Goal: Task Accomplishment & Management: Manage account settings

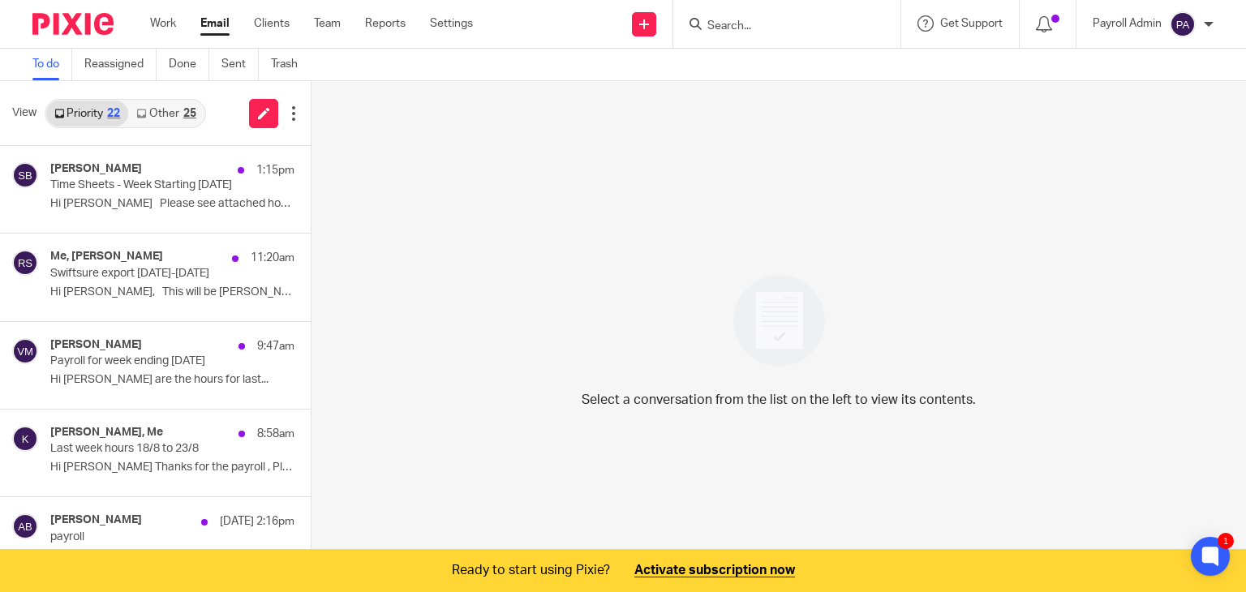
scroll to position [243, 0]
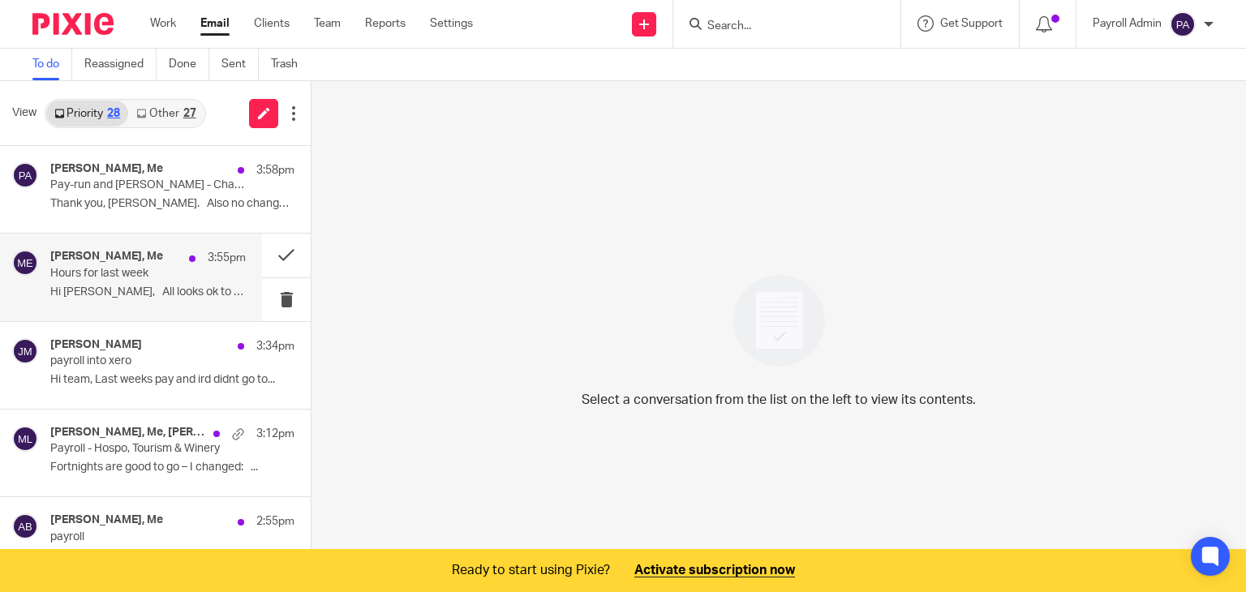
click at [139, 288] on p "Hi [PERSON_NAME], All looks ok to me. ..." at bounding box center [147, 292] width 195 height 14
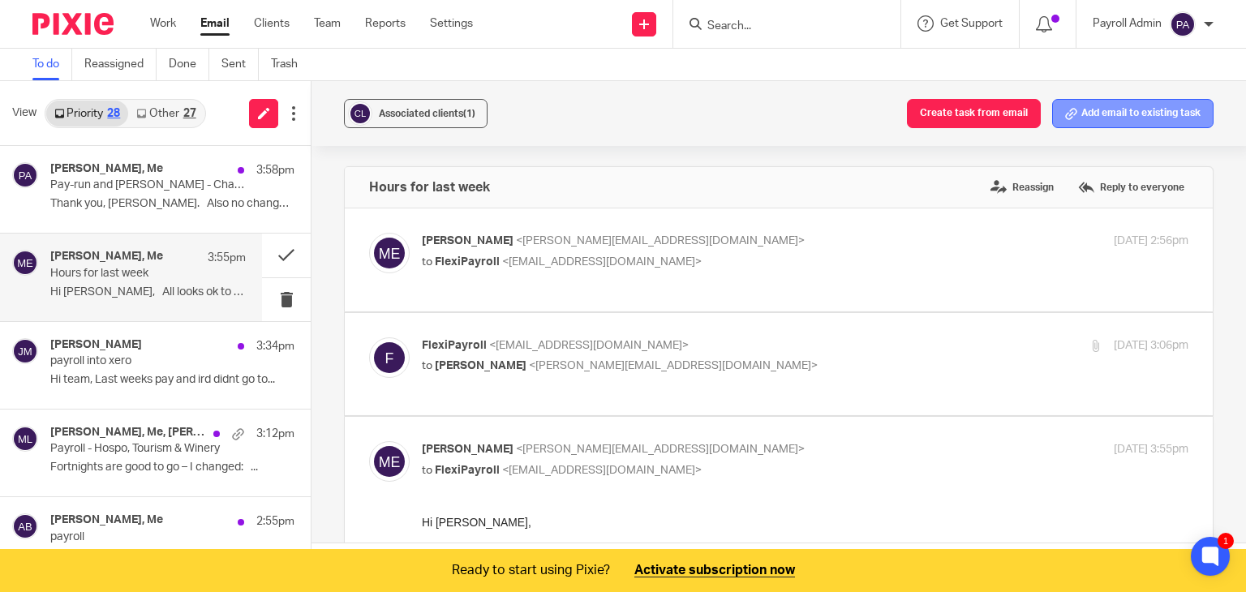
click at [1125, 111] on button "Add email to existing task" at bounding box center [1132, 113] width 161 height 29
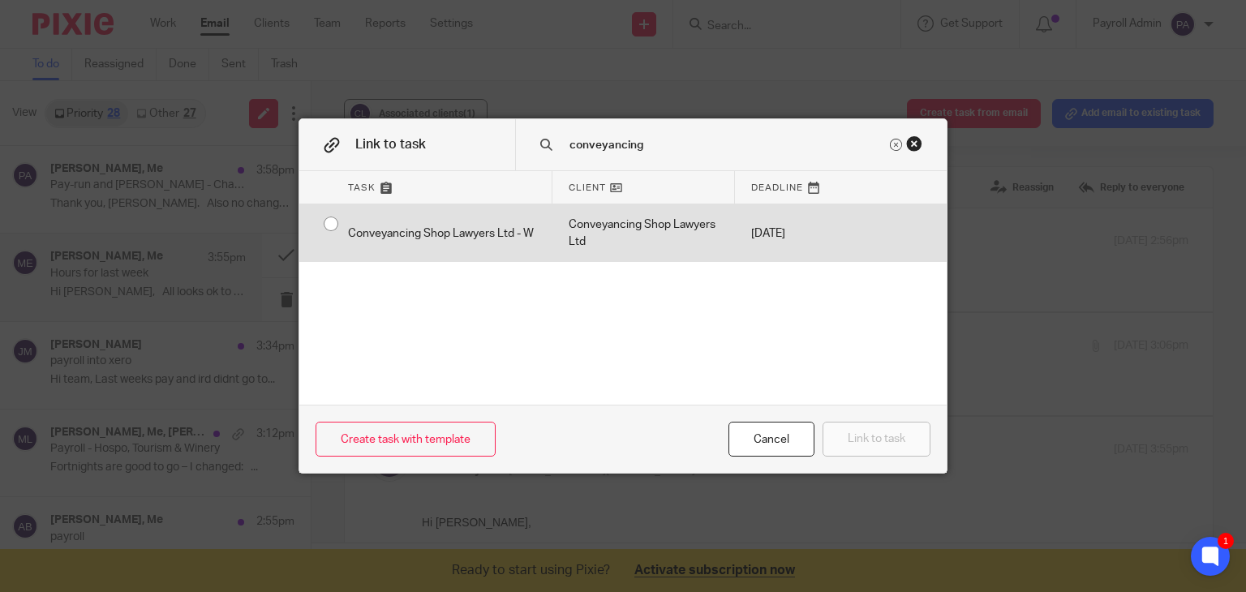
type input "conveyancing"
click at [332, 217] on div "Conveyancing Shop Lawyers Ltd - W" at bounding box center [442, 233] width 221 height 58
radio input "true"
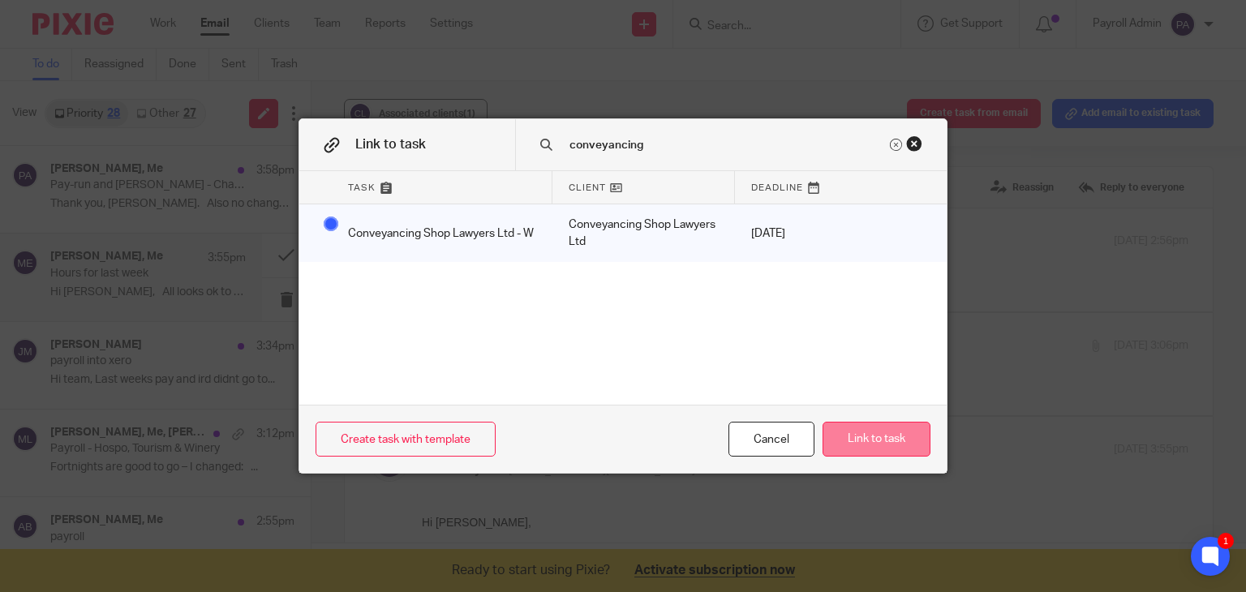
click at [872, 442] on button "Link to task" at bounding box center [876, 439] width 108 height 35
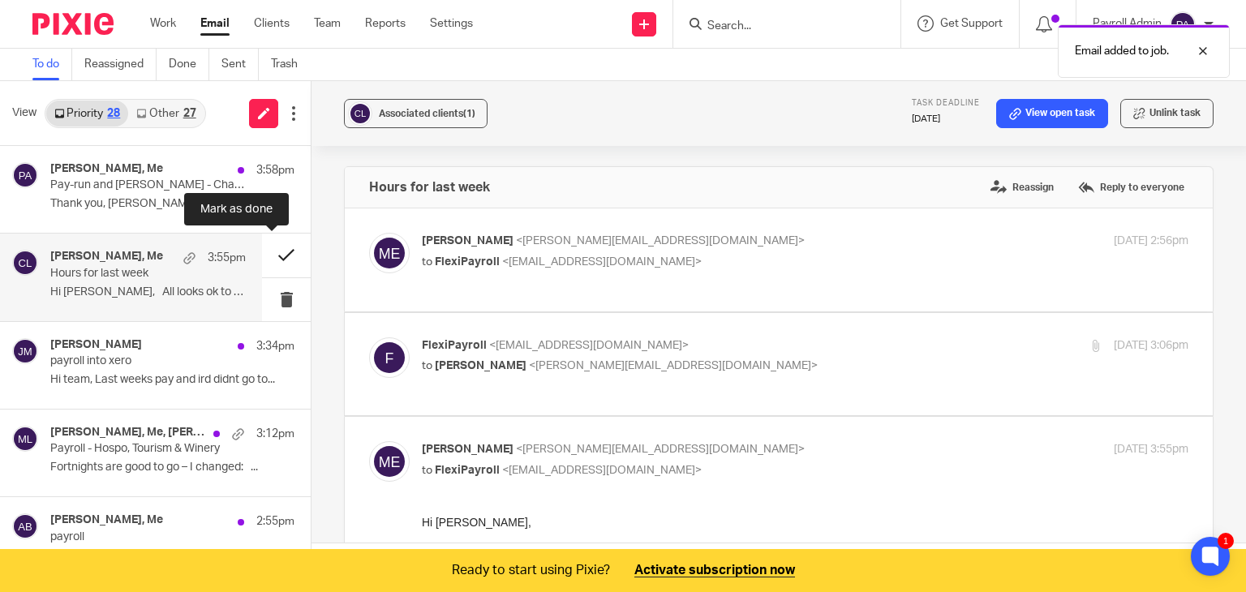
click at [272, 250] on button at bounding box center [286, 255] width 49 height 43
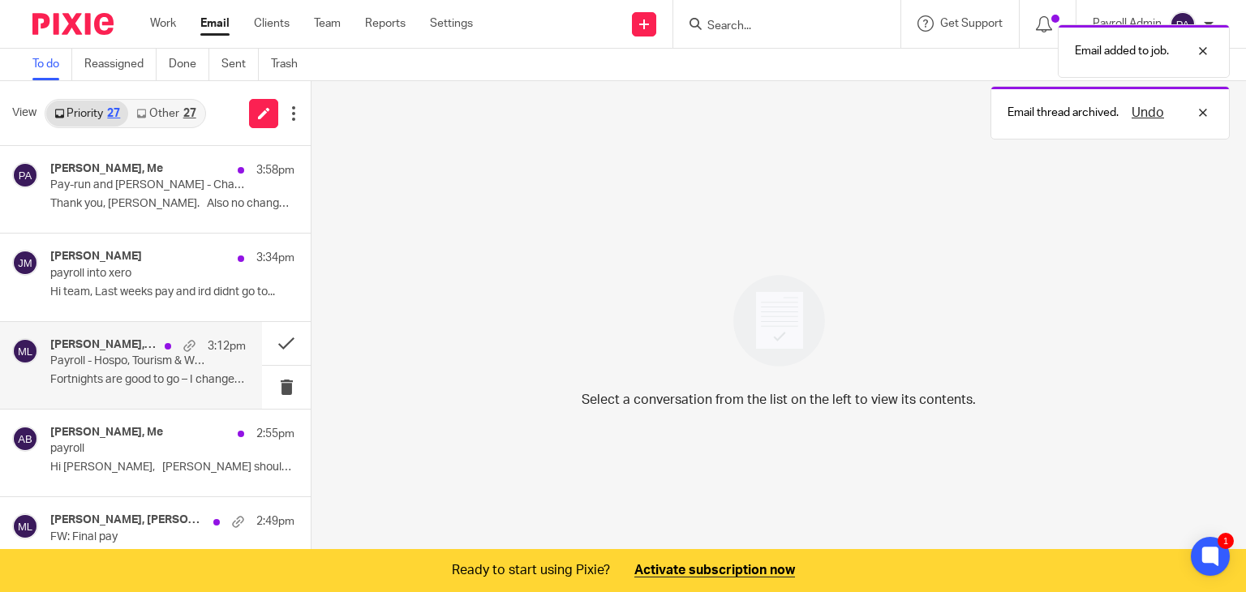
click at [129, 370] on div "Kyle Edwards, Me, Julie Cairns 3:12pm Payroll - Hospo, Tourism & Winery Fortnig…" at bounding box center [147, 365] width 195 height 54
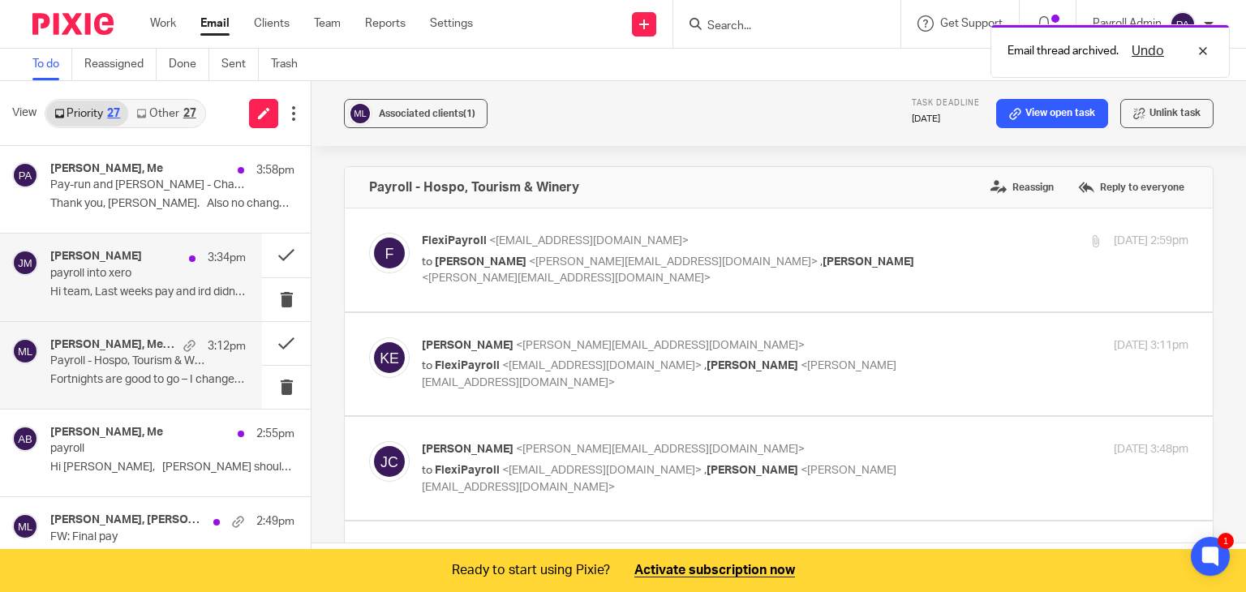
click at [96, 269] on p "payroll into xero" at bounding box center [128, 274] width 157 height 14
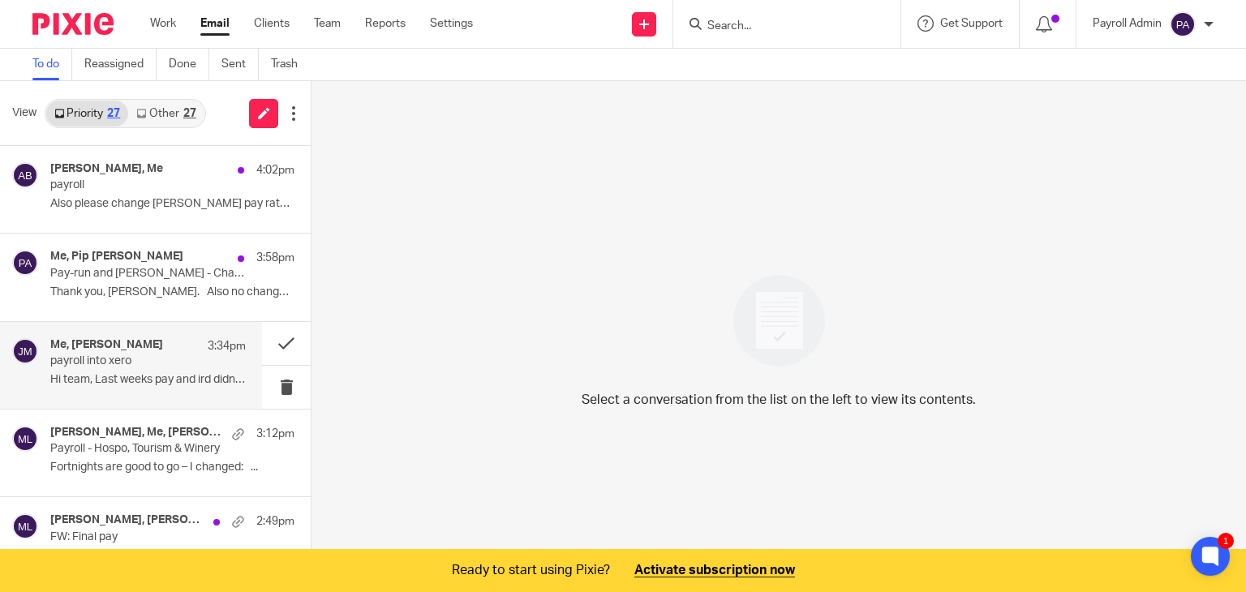
click at [157, 366] on p "payroll into xero" at bounding box center [128, 361] width 157 height 14
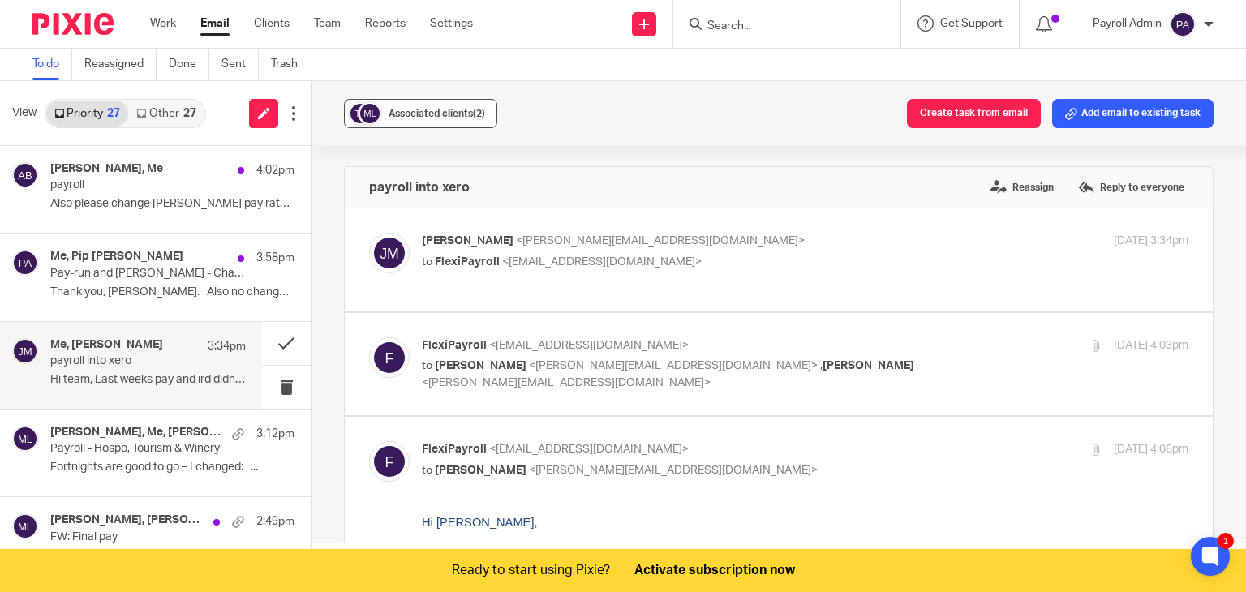
click at [451, 117] on span "Associated clients (2)" at bounding box center [436, 114] width 96 height 10
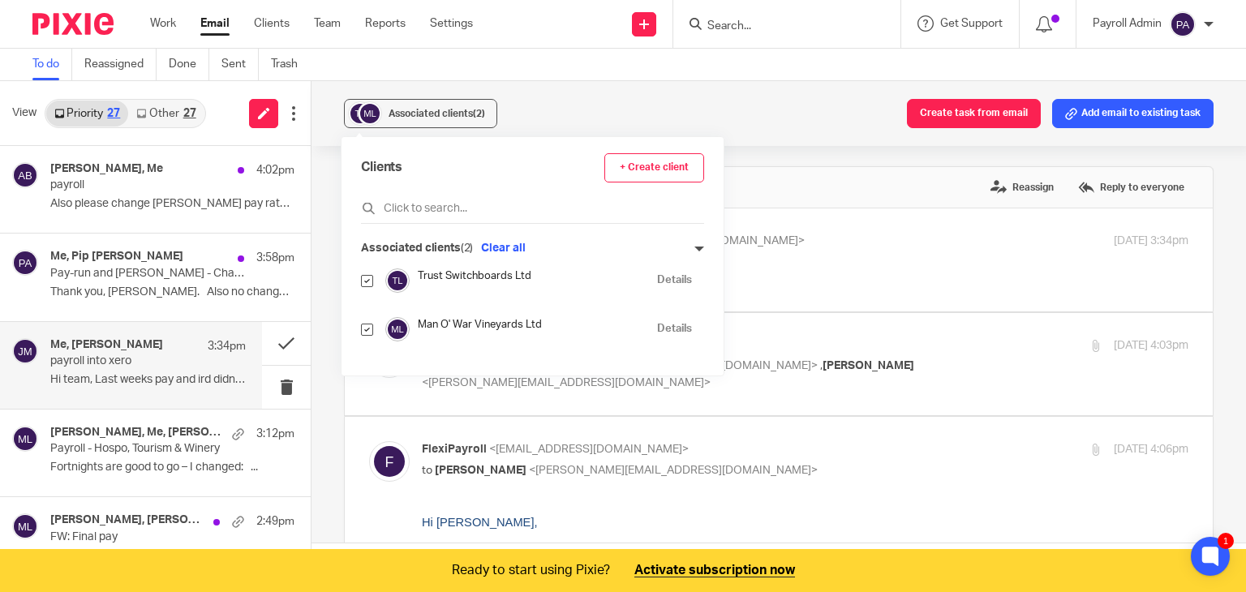
click at [366, 326] on input "checkbox" at bounding box center [367, 330] width 12 height 12
checkbox input "false"
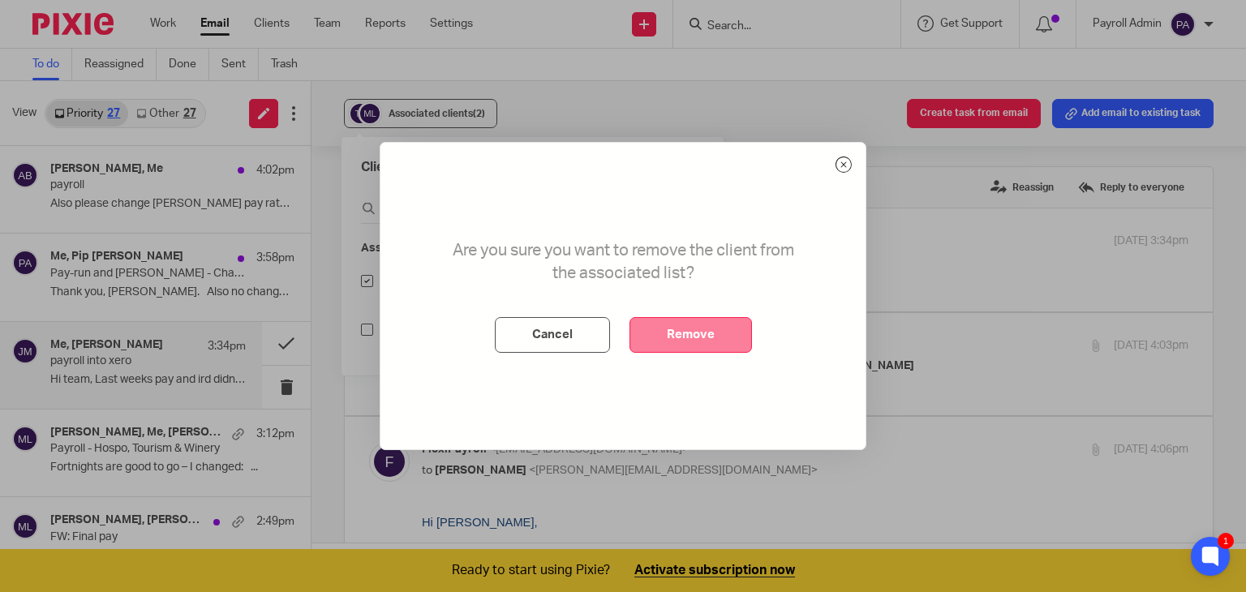
click at [684, 335] on button "Remove" at bounding box center [690, 335] width 122 height 36
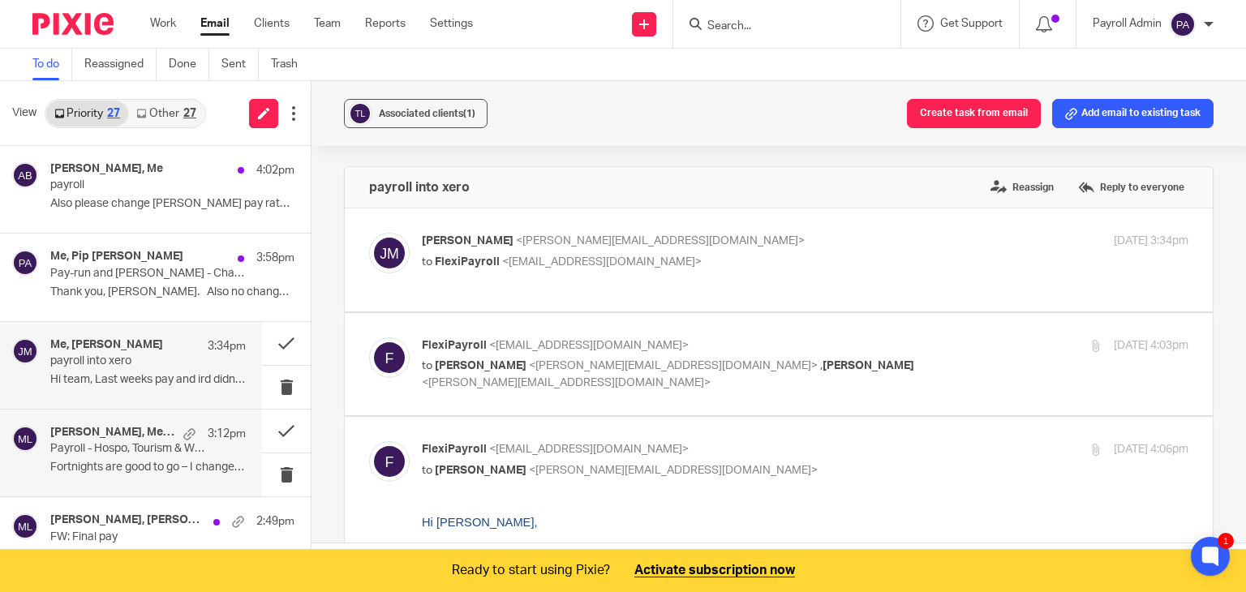
click at [105, 445] on p "Payroll - Hospo, Tourism & Winery" at bounding box center [128, 449] width 157 height 14
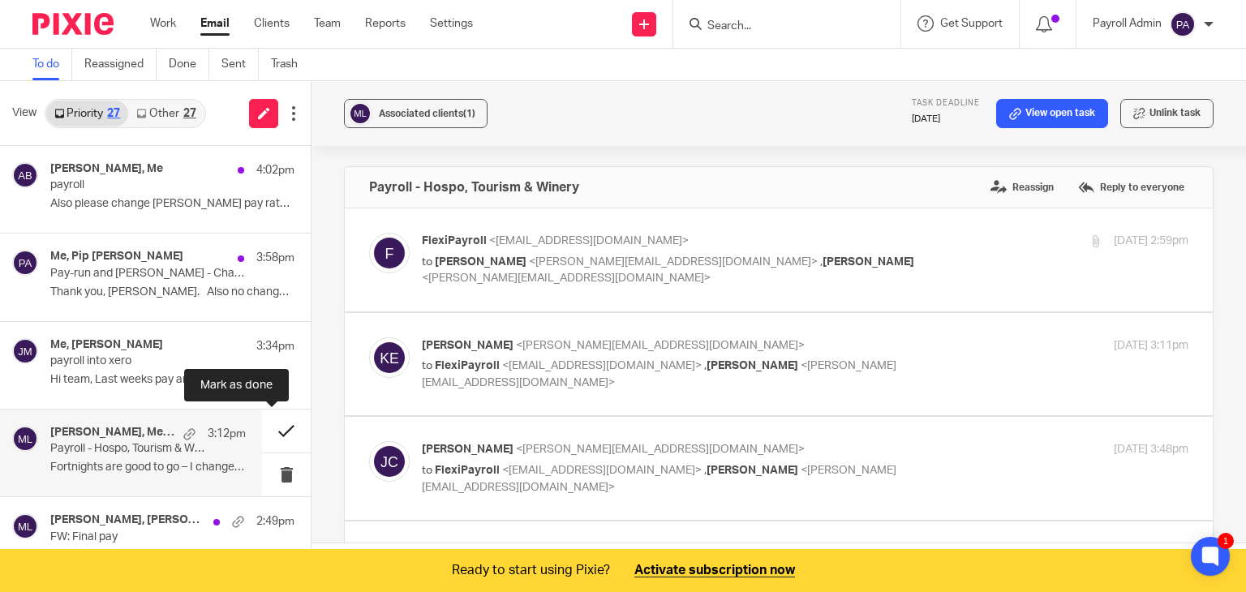
click at [267, 426] on button at bounding box center [286, 430] width 49 height 43
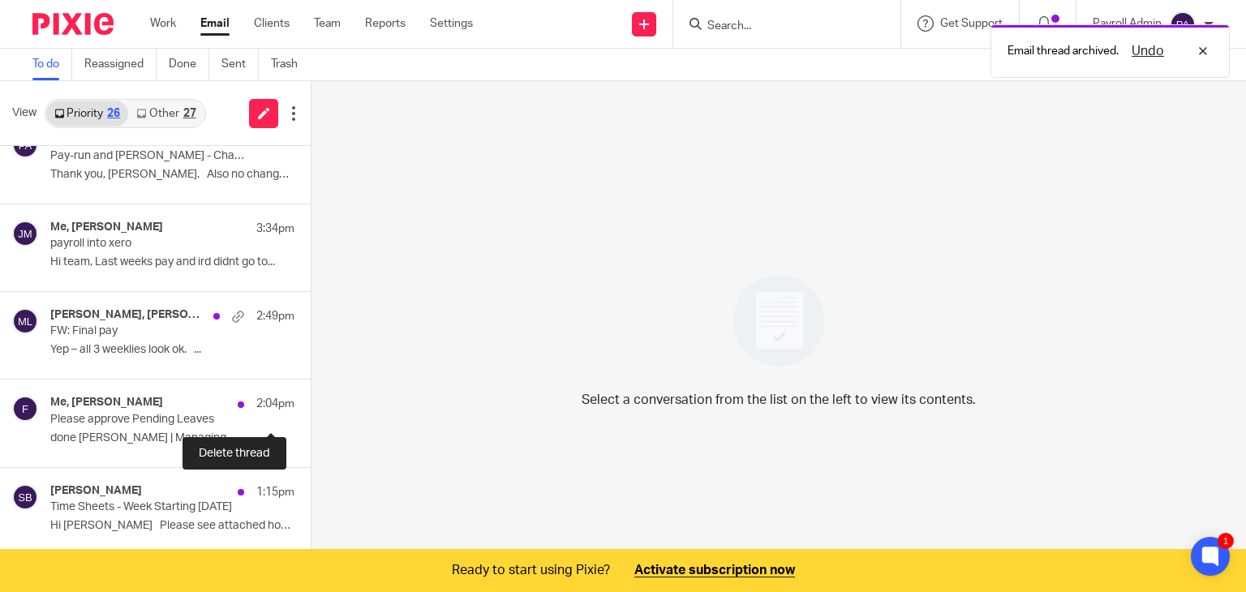
scroll to position [162, 0]
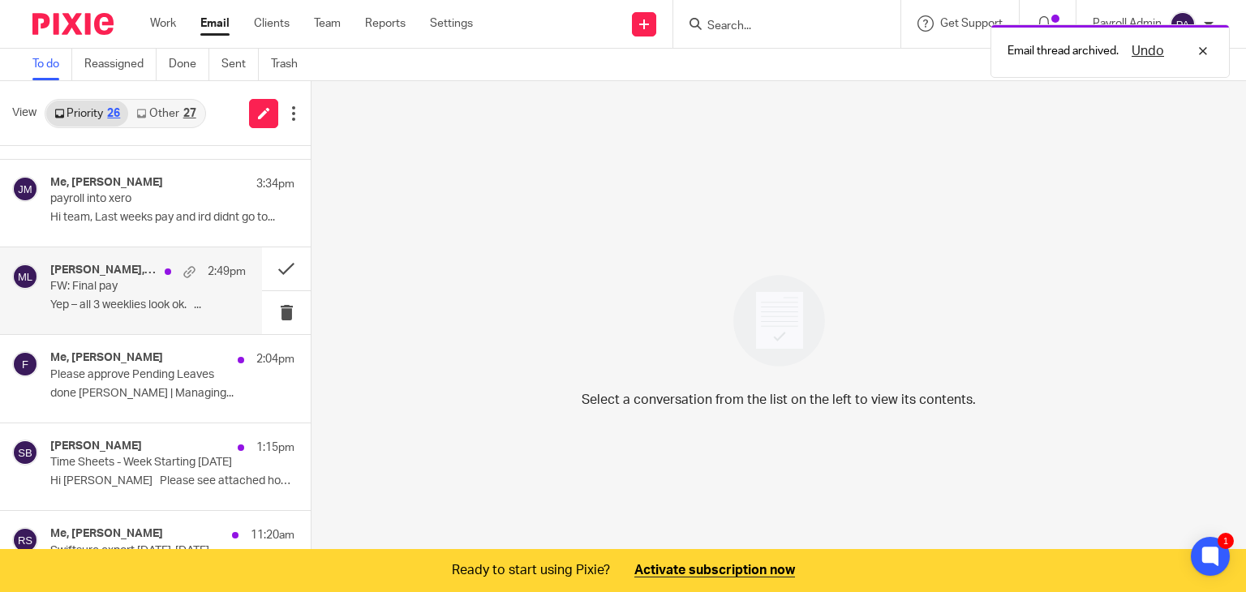
click at [136, 283] on p "FW: Final pay" at bounding box center [128, 287] width 157 height 14
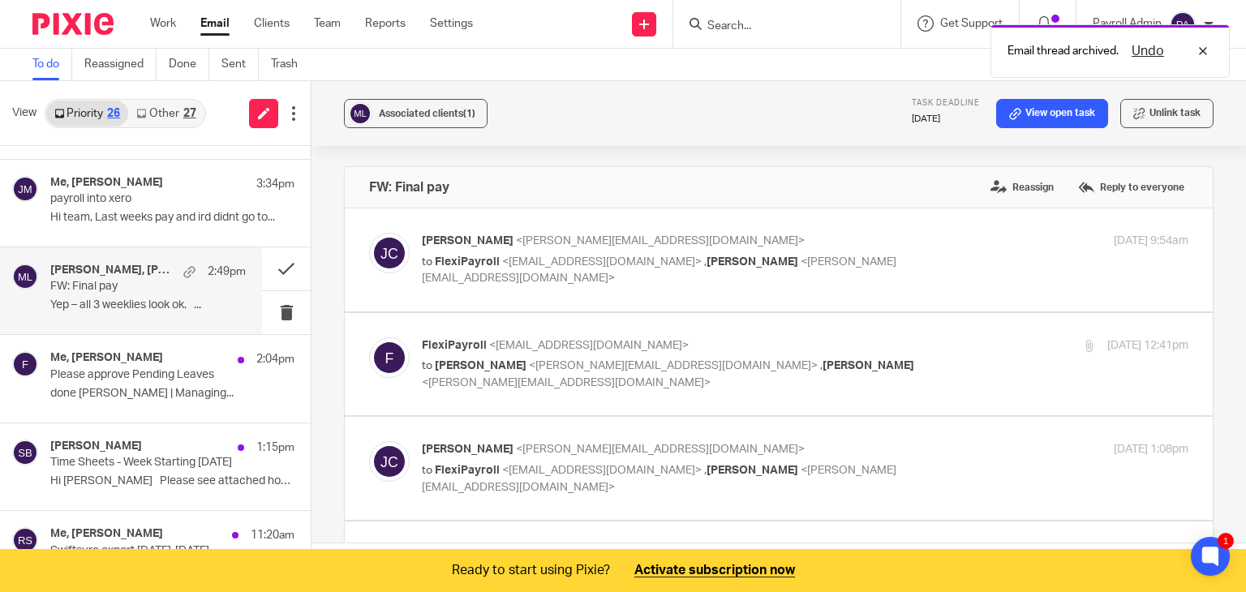
scroll to position [0, 0]
click at [273, 266] on button at bounding box center [286, 268] width 49 height 43
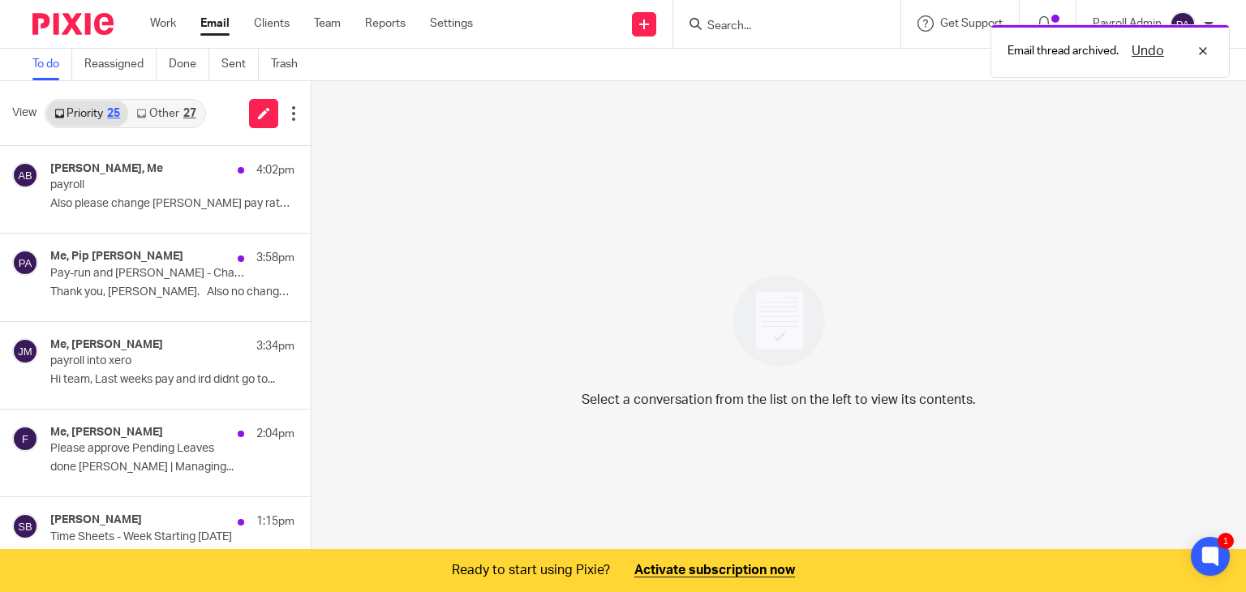
click at [180, 111] on link "Other 27" at bounding box center [165, 114] width 75 height 26
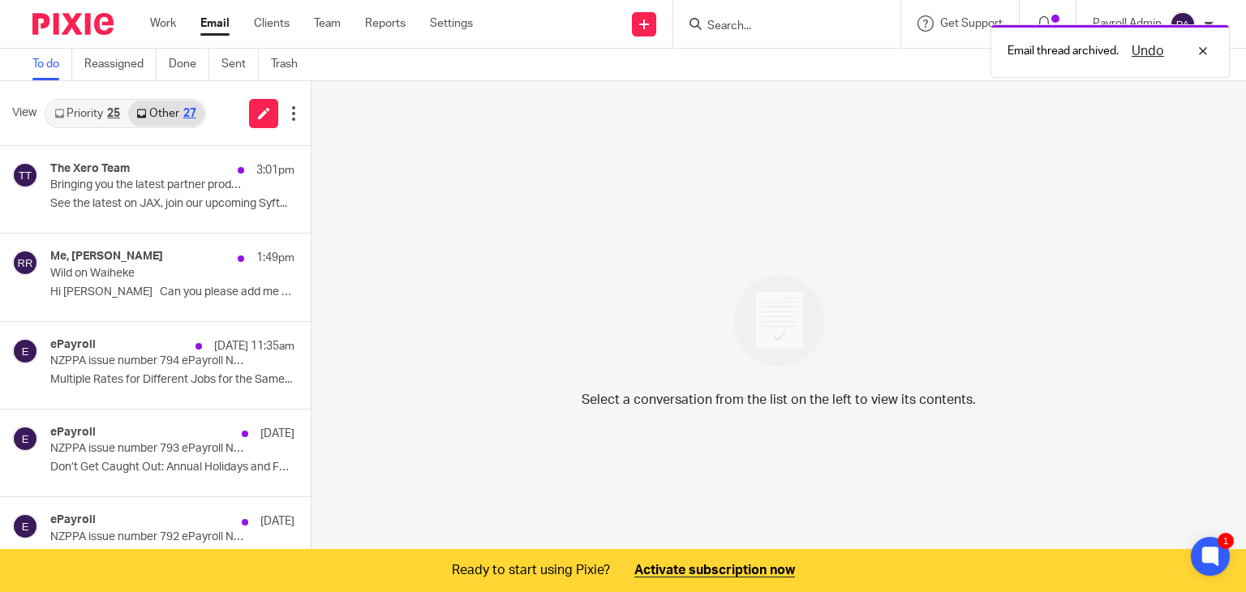
scroll to position [41, 0]
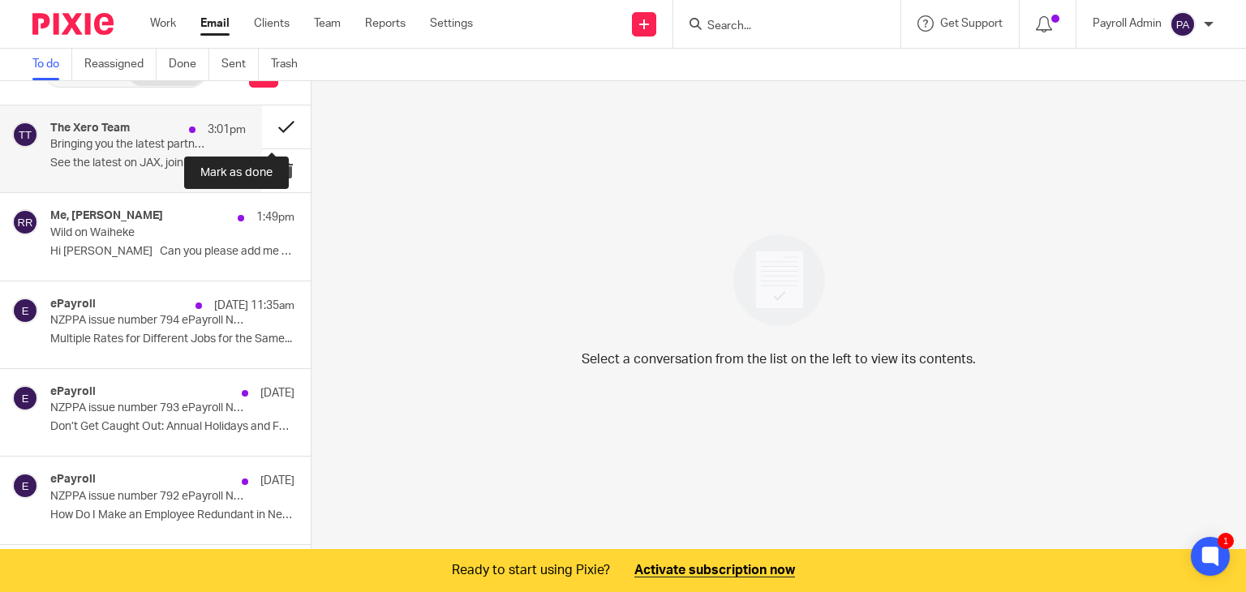
click at [266, 117] on button at bounding box center [286, 126] width 49 height 43
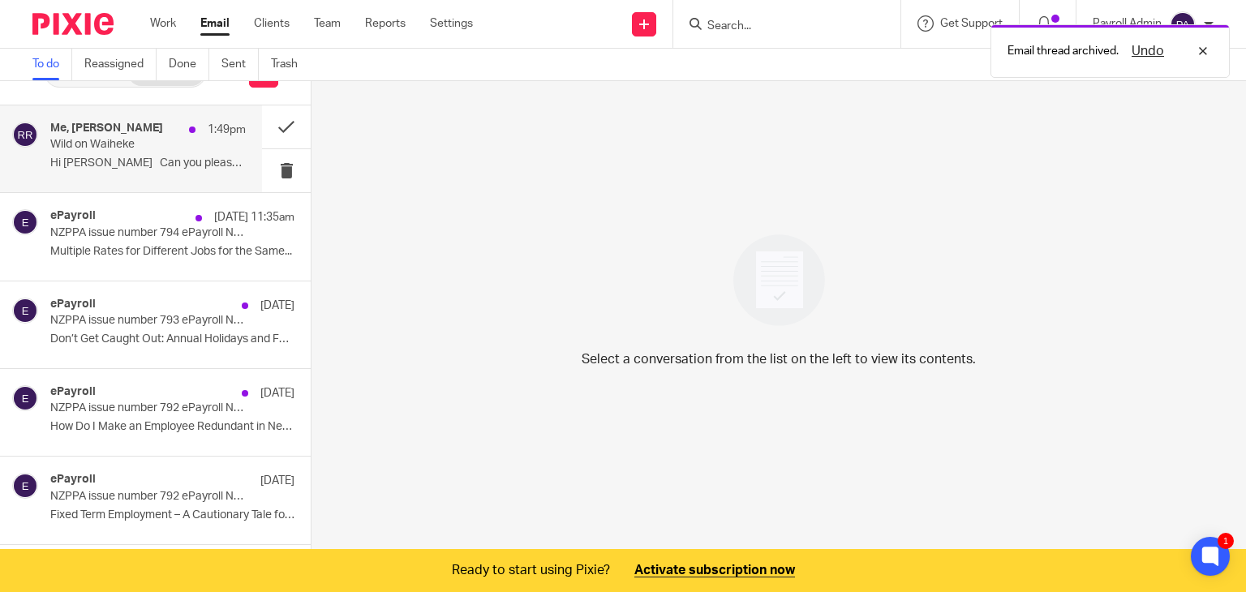
click at [109, 143] on p "Wild on Waiheke" at bounding box center [128, 145] width 157 height 14
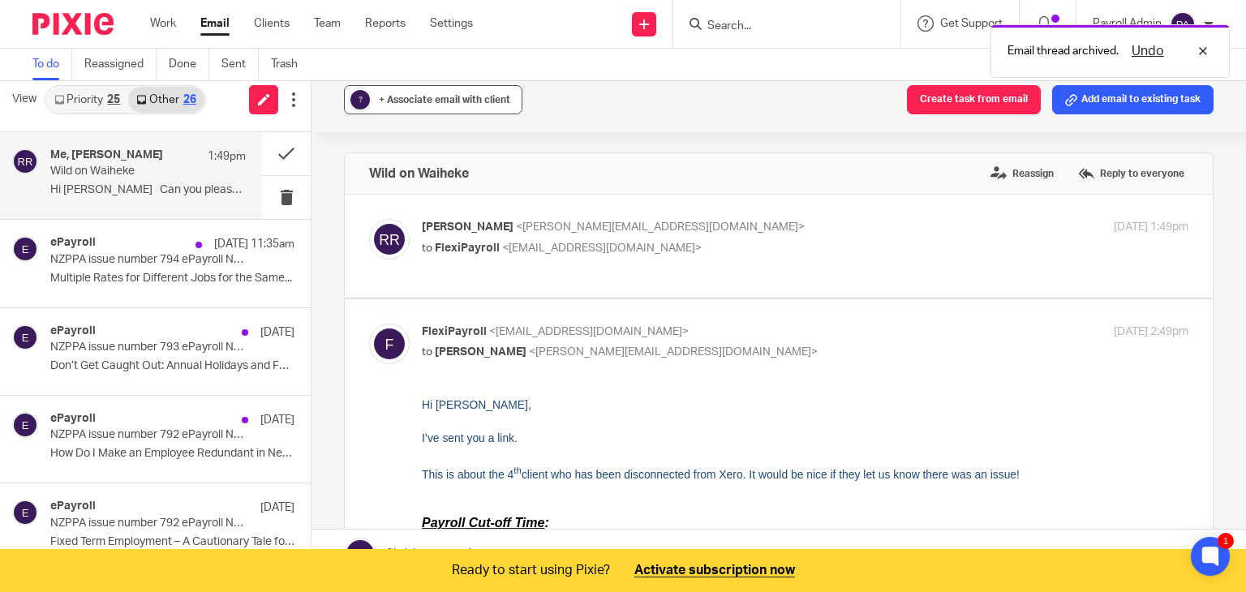
scroll to position [0, 0]
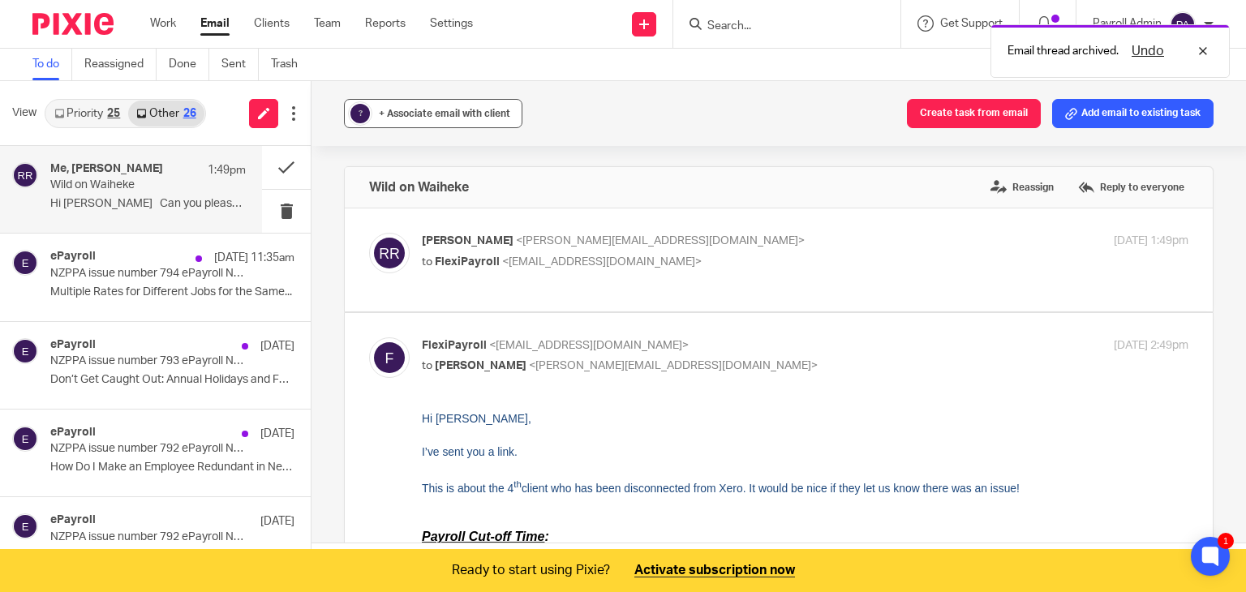
click at [418, 111] on span "+ Associate email with client" at bounding box center [444, 114] width 131 height 10
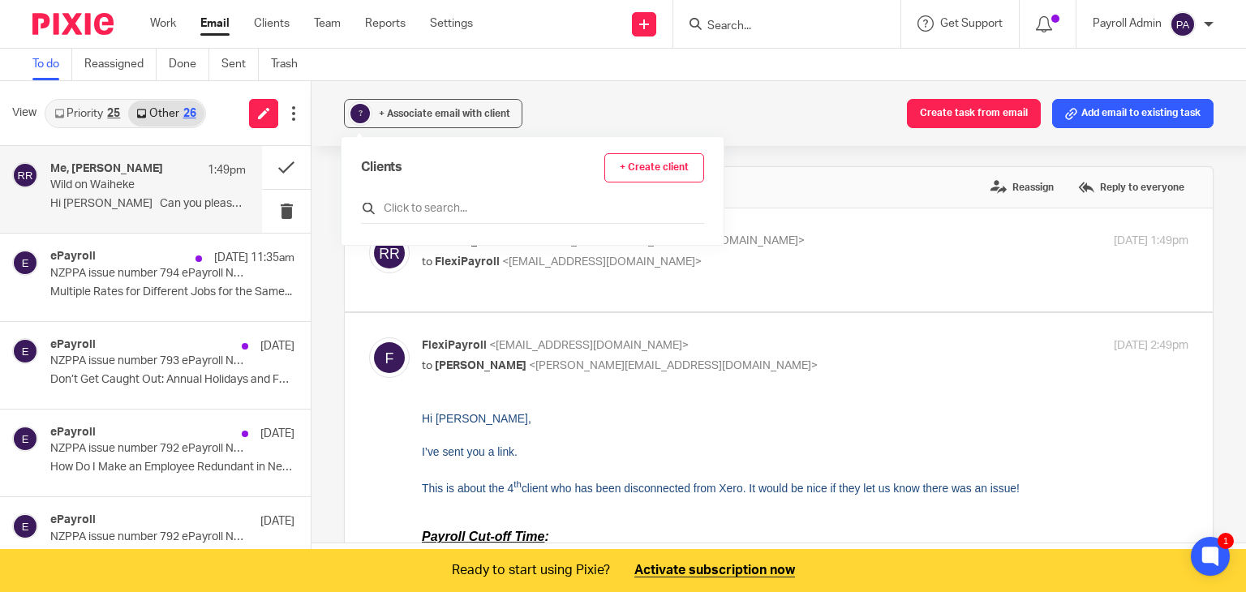
click at [418, 208] on input "text" at bounding box center [532, 208] width 343 height 16
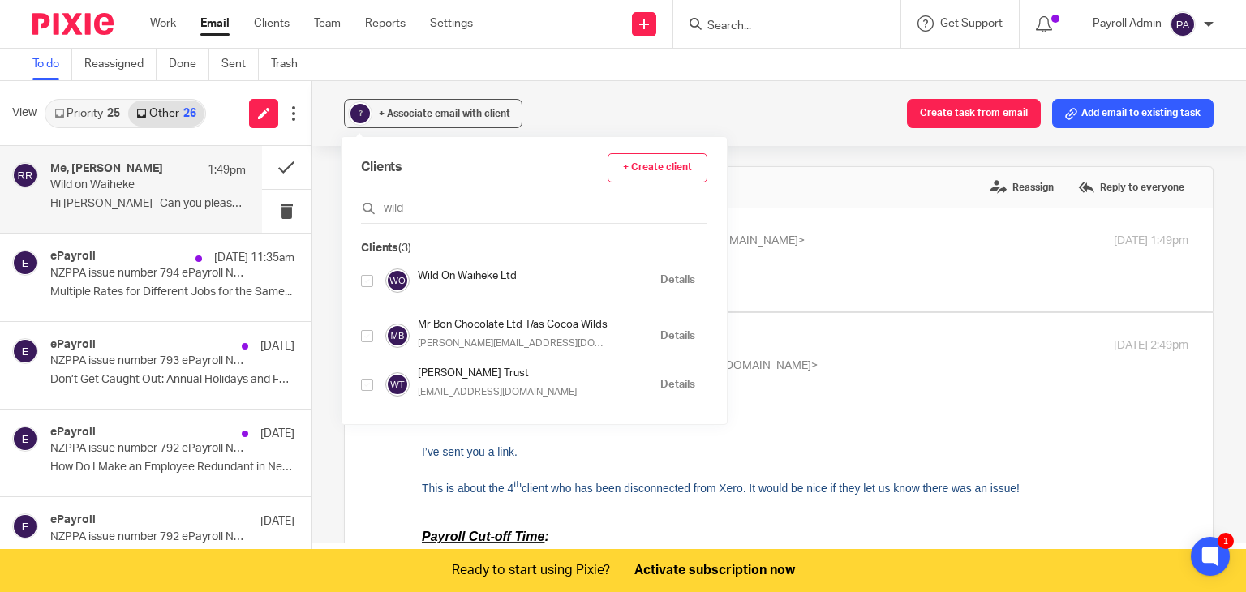
type input "wild"
click at [370, 281] on input "checkbox" at bounding box center [367, 281] width 12 height 12
checkbox input "true"
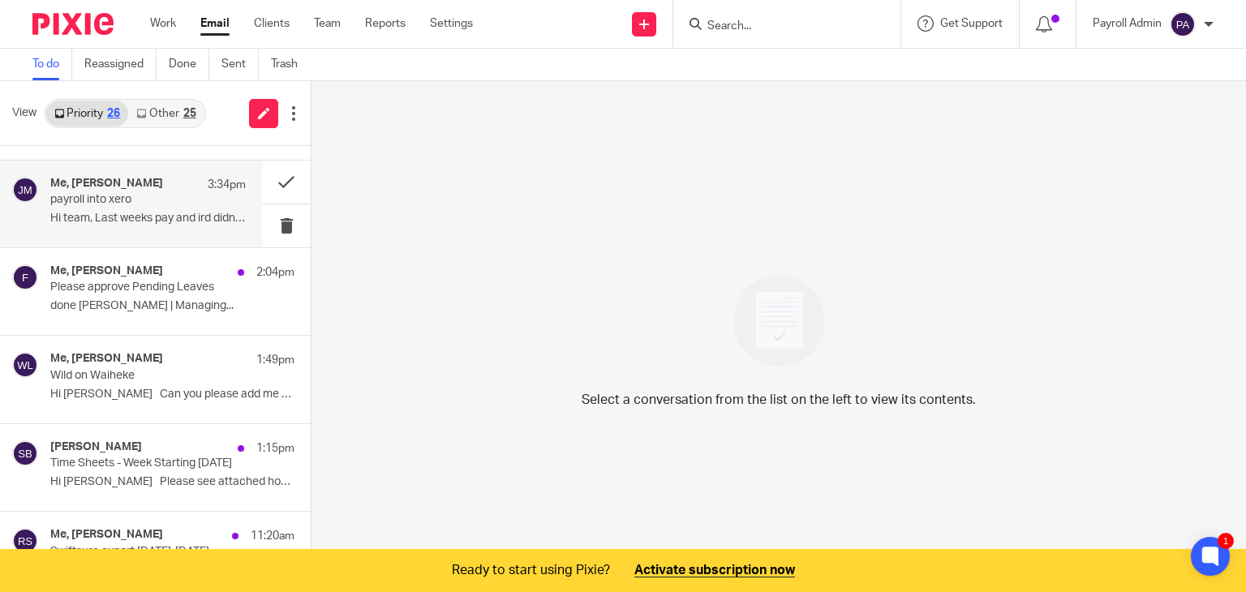
scroll to position [162, 0]
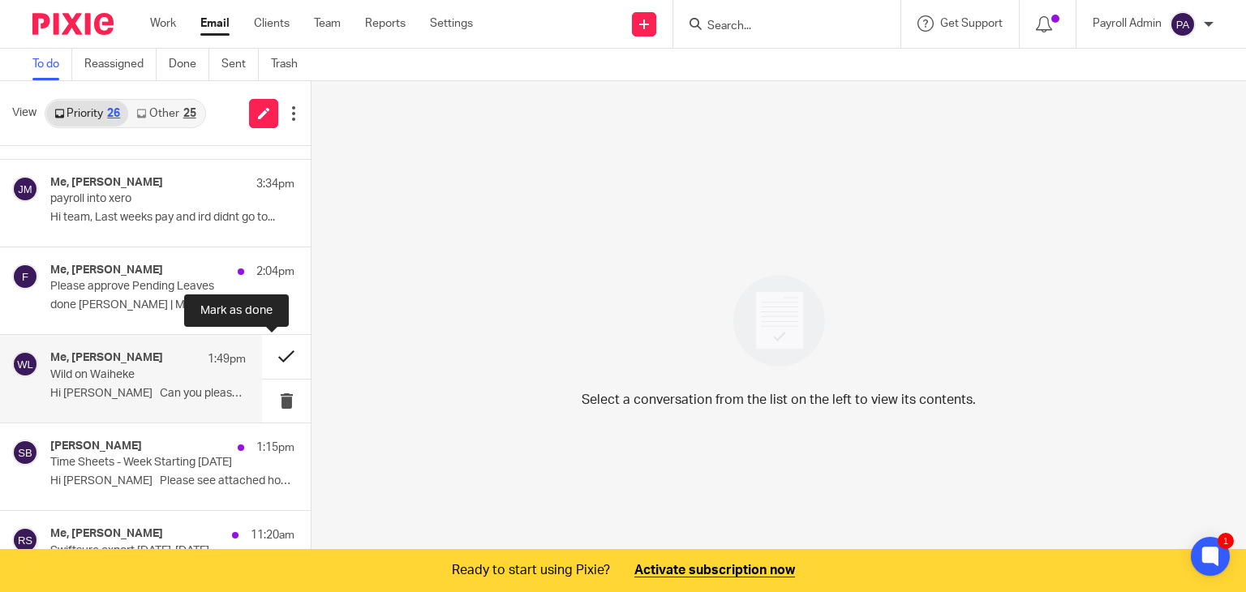
click at [269, 349] on button at bounding box center [286, 356] width 49 height 43
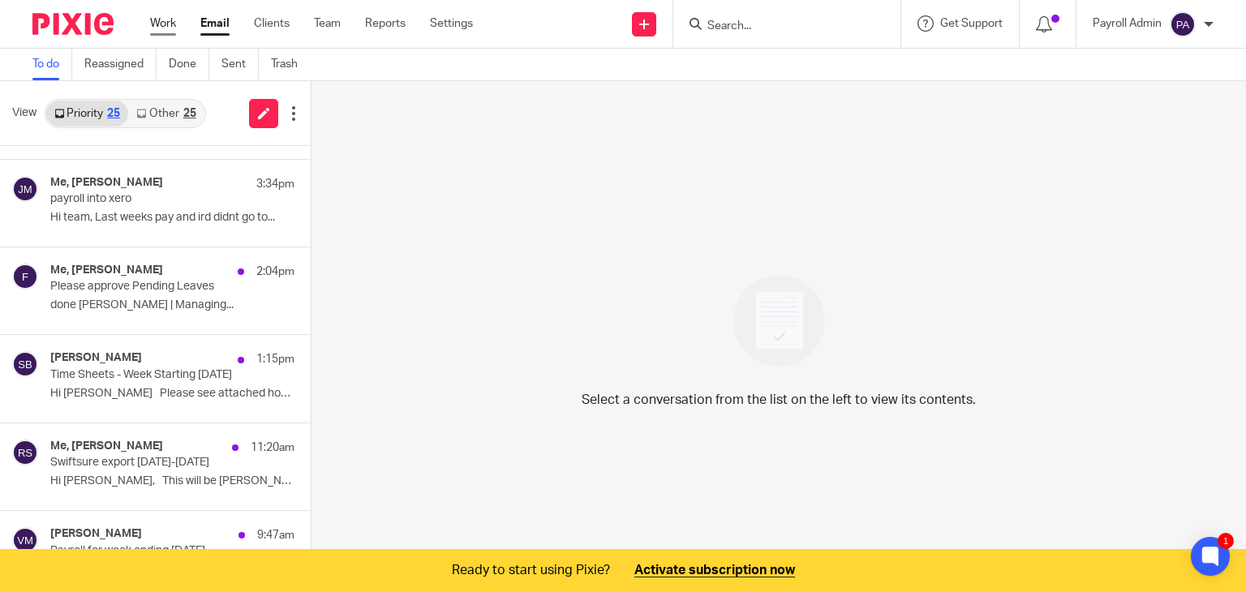
click at [162, 24] on link "Work" at bounding box center [163, 23] width 26 height 16
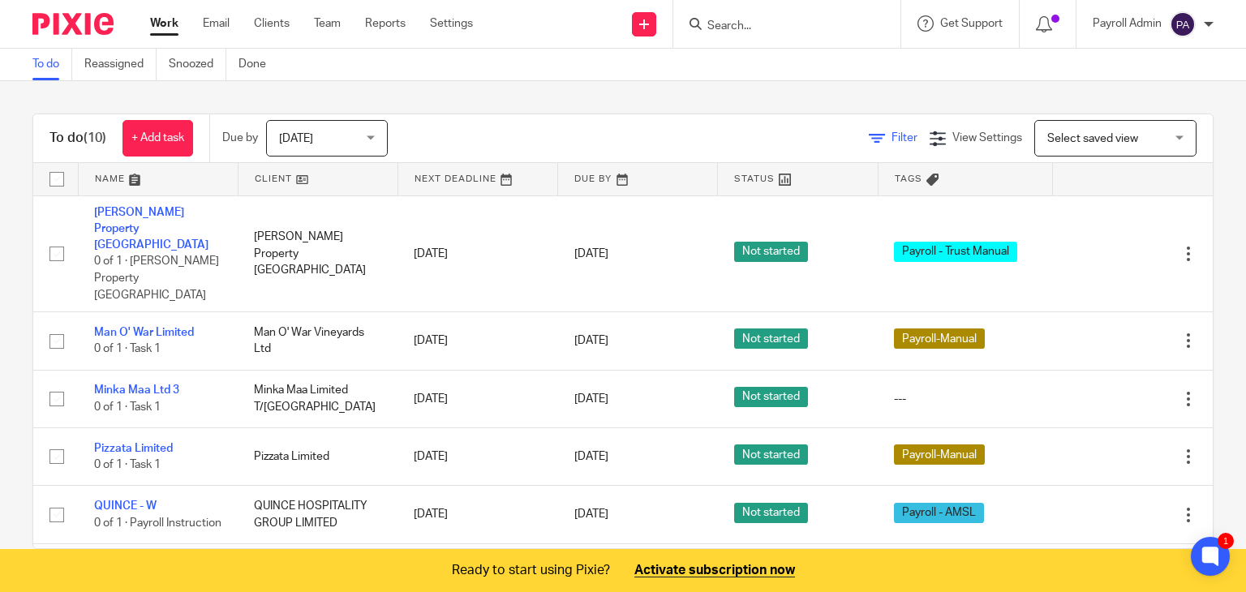
click at [891, 139] on span "Filter" at bounding box center [904, 137] width 26 height 11
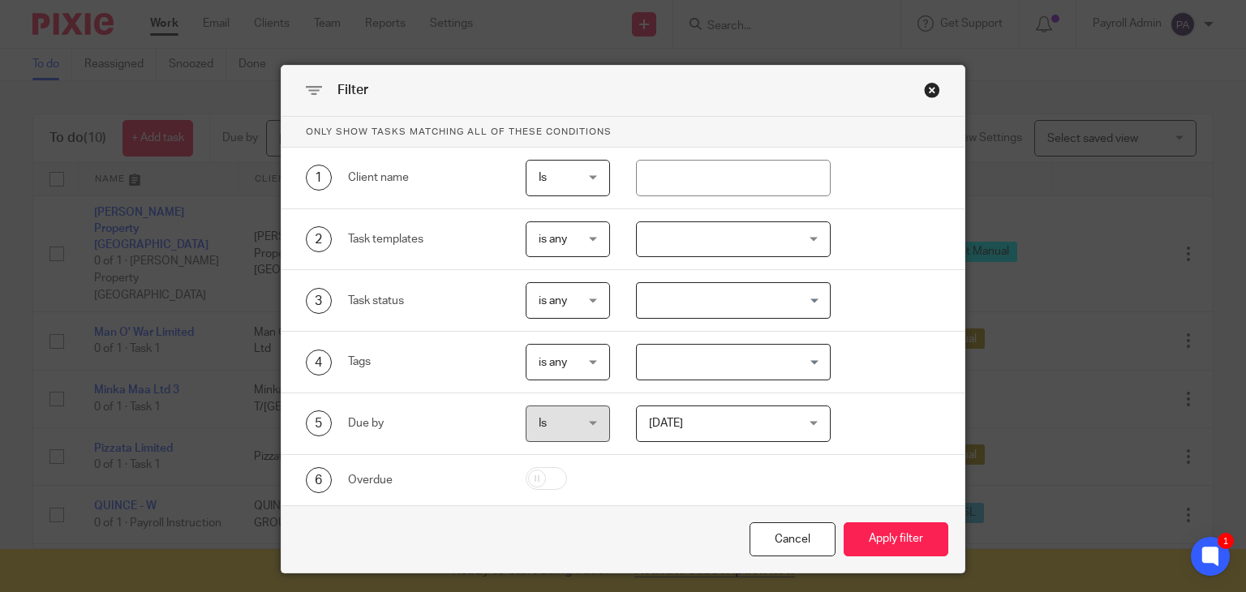
click at [813, 361] on input "Search for option" at bounding box center [729, 362] width 182 height 28
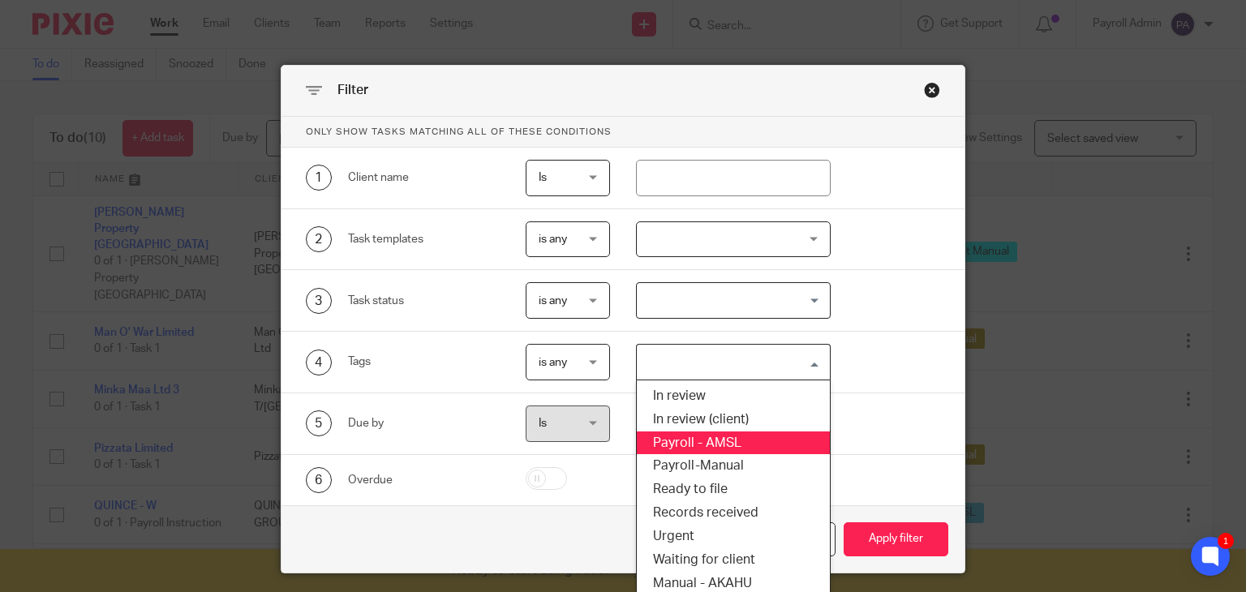
click at [701, 438] on li "Payroll - AMSL" at bounding box center [733, 443] width 193 height 24
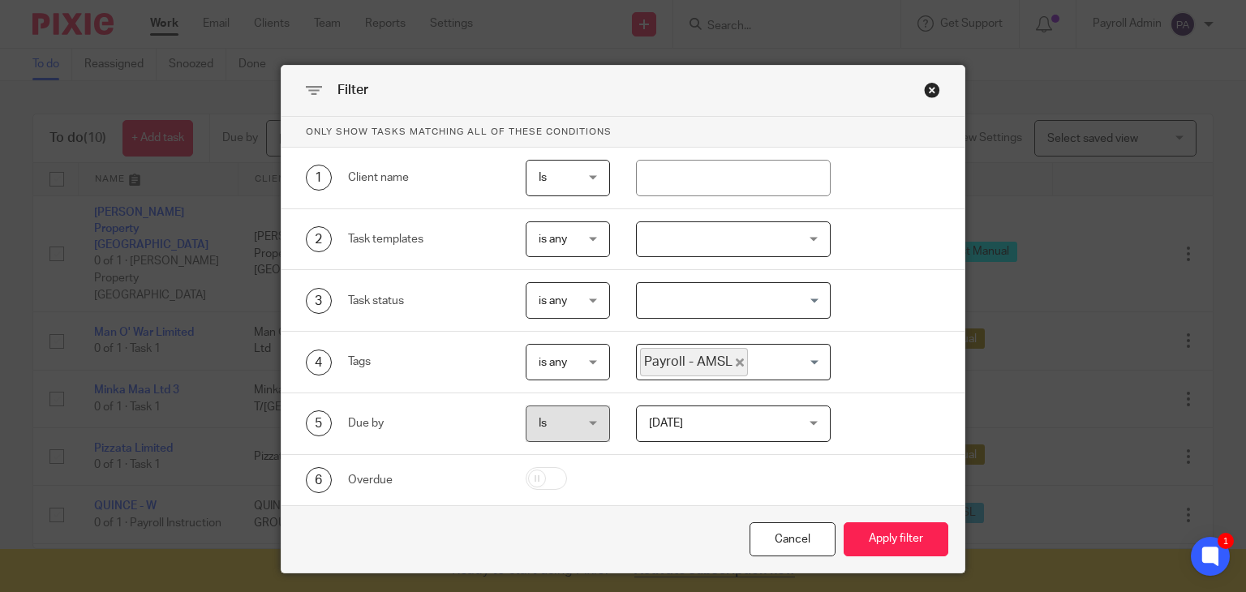
click at [809, 367] on input "Search for option" at bounding box center [784, 362] width 71 height 28
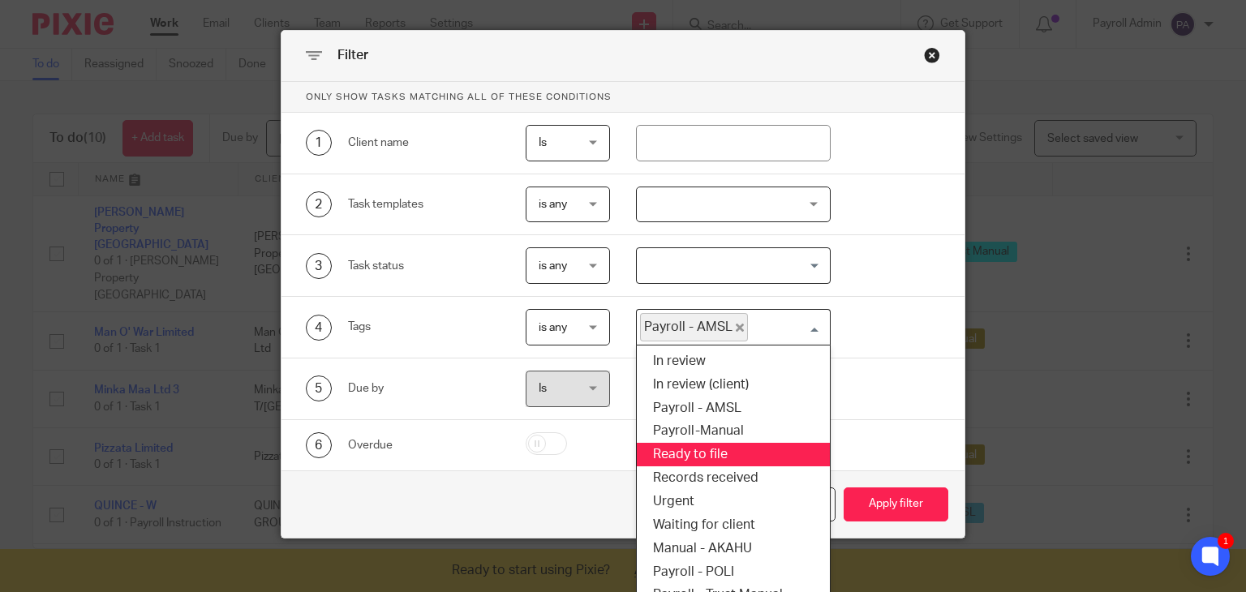
scroll to position [54, 0]
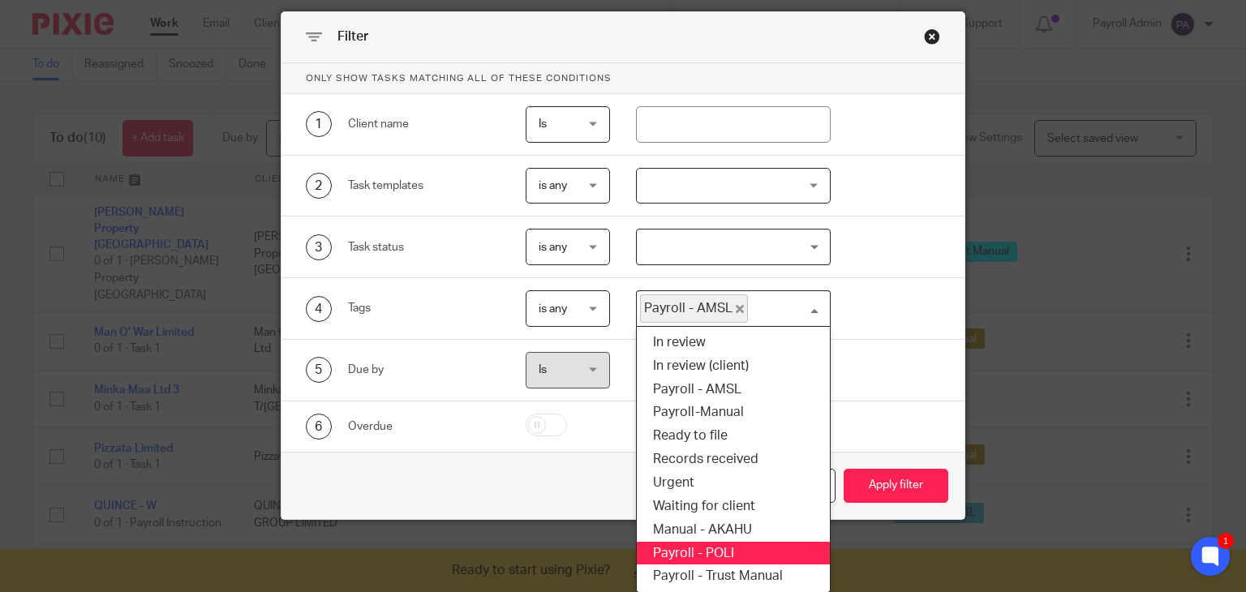
click at [716, 545] on li "Payroll - POLI" at bounding box center [733, 554] width 193 height 24
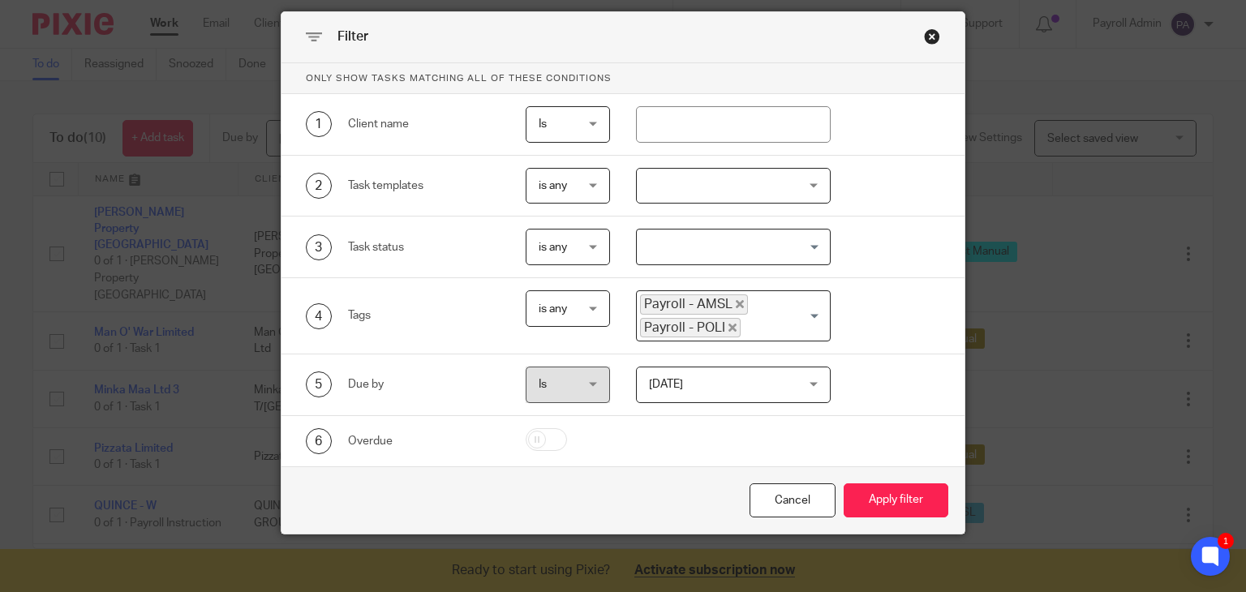
click at [807, 318] on input "Search for option" at bounding box center [781, 327] width 79 height 19
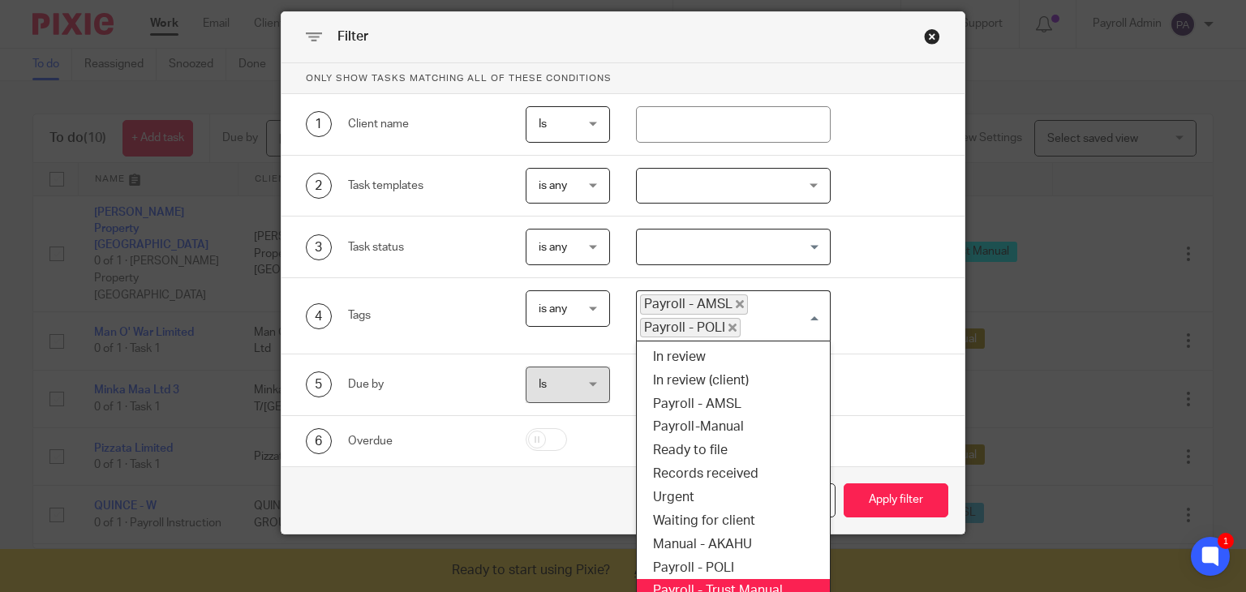
click at [734, 579] on li "Payroll - Trust Manual" at bounding box center [733, 591] width 193 height 24
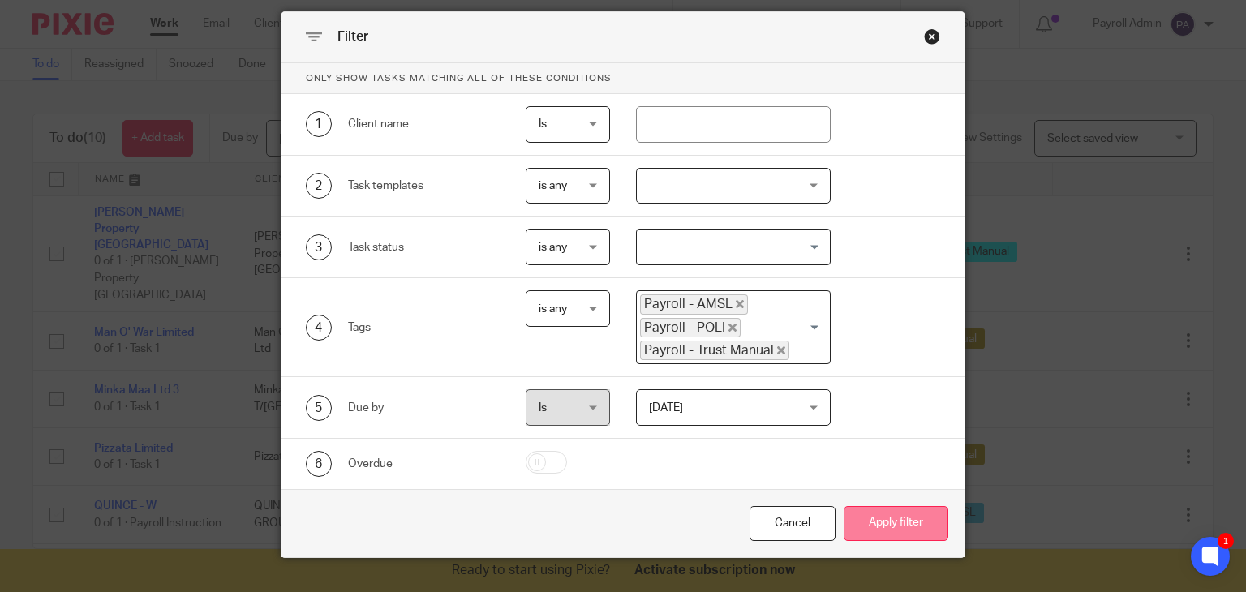
click at [879, 517] on button "Apply filter" at bounding box center [895, 523] width 105 height 35
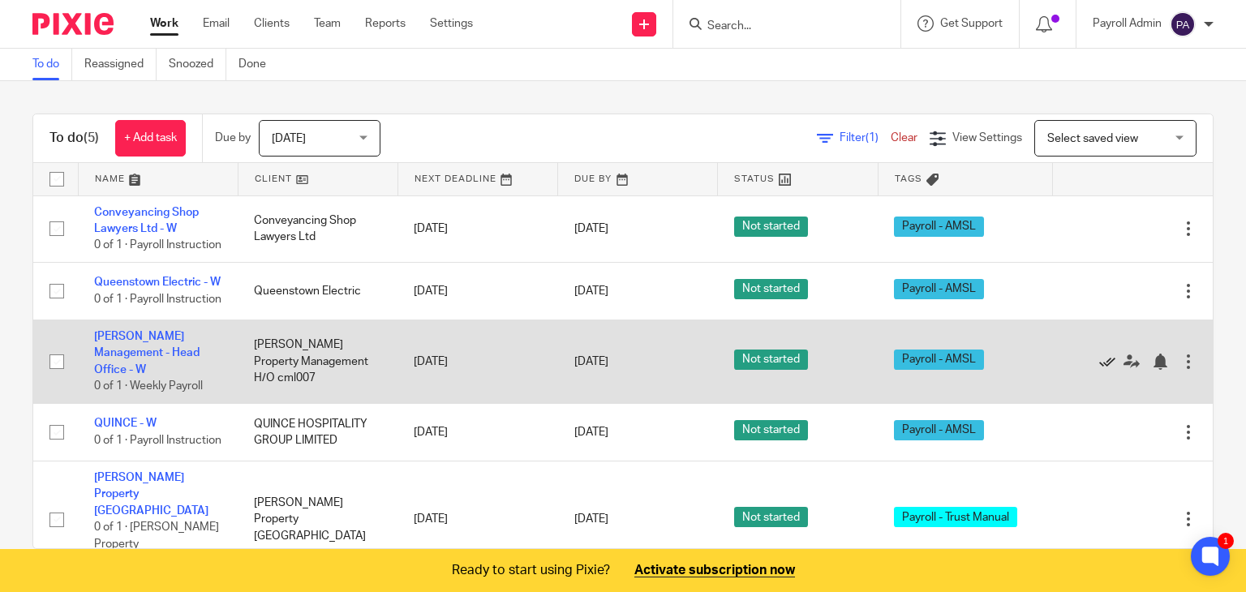
click at [1099, 370] on icon at bounding box center [1107, 362] width 16 height 16
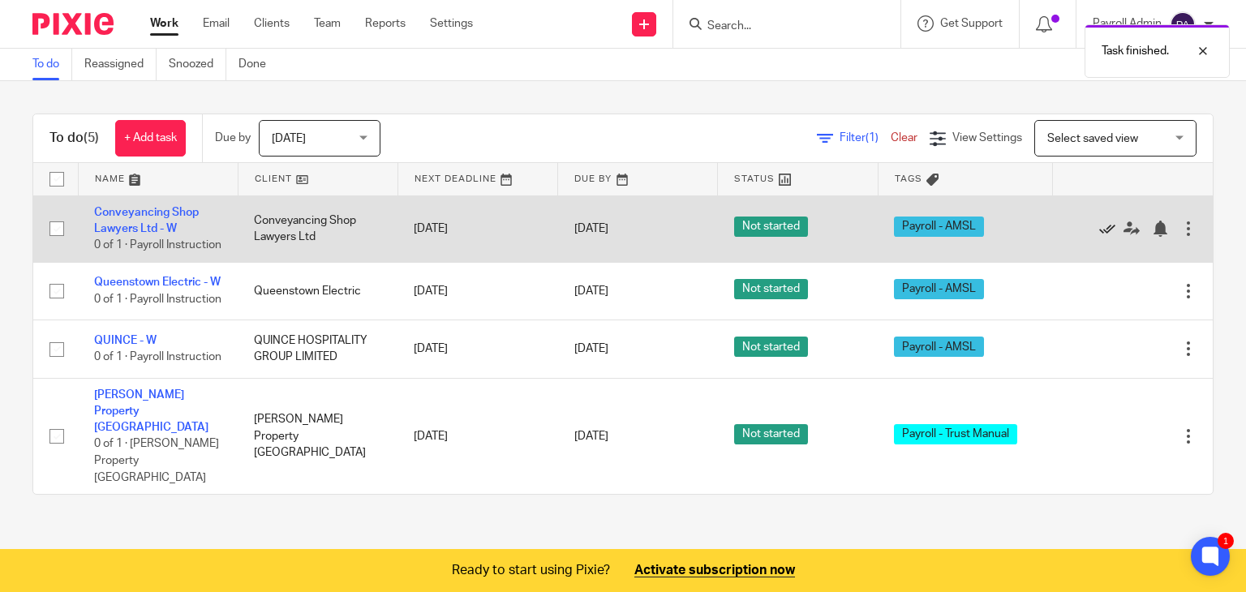
click at [1099, 237] on icon at bounding box center [1107, 229] width 16 height 16
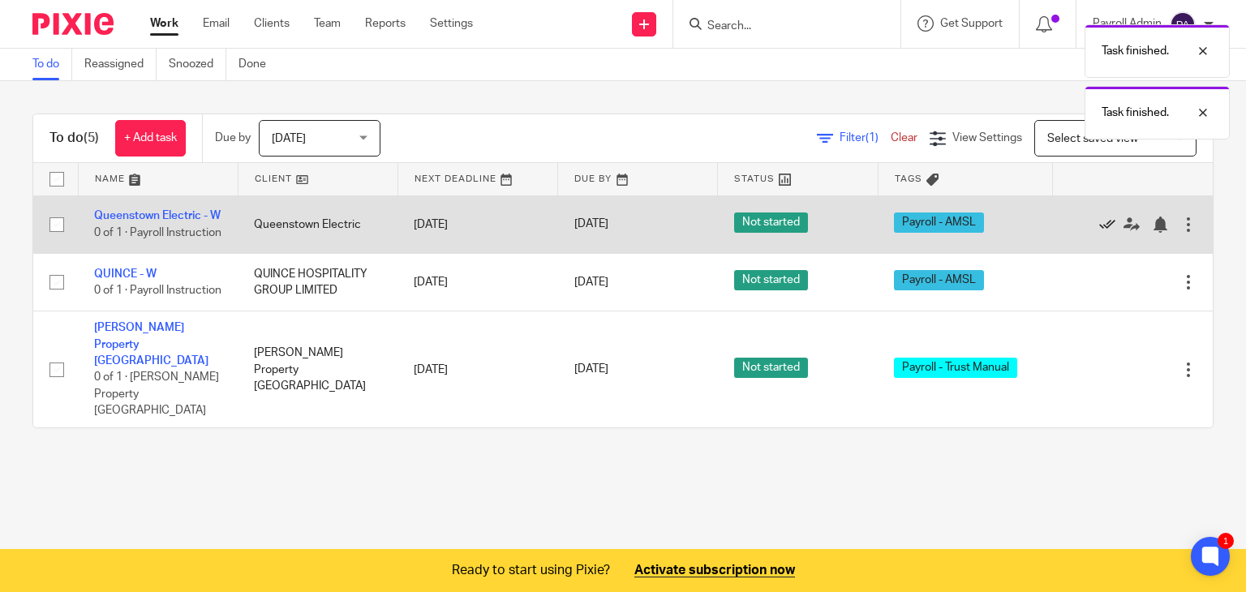
click at [1099, 233] on icon at bounding box center [1107, 225] width 16 height 16
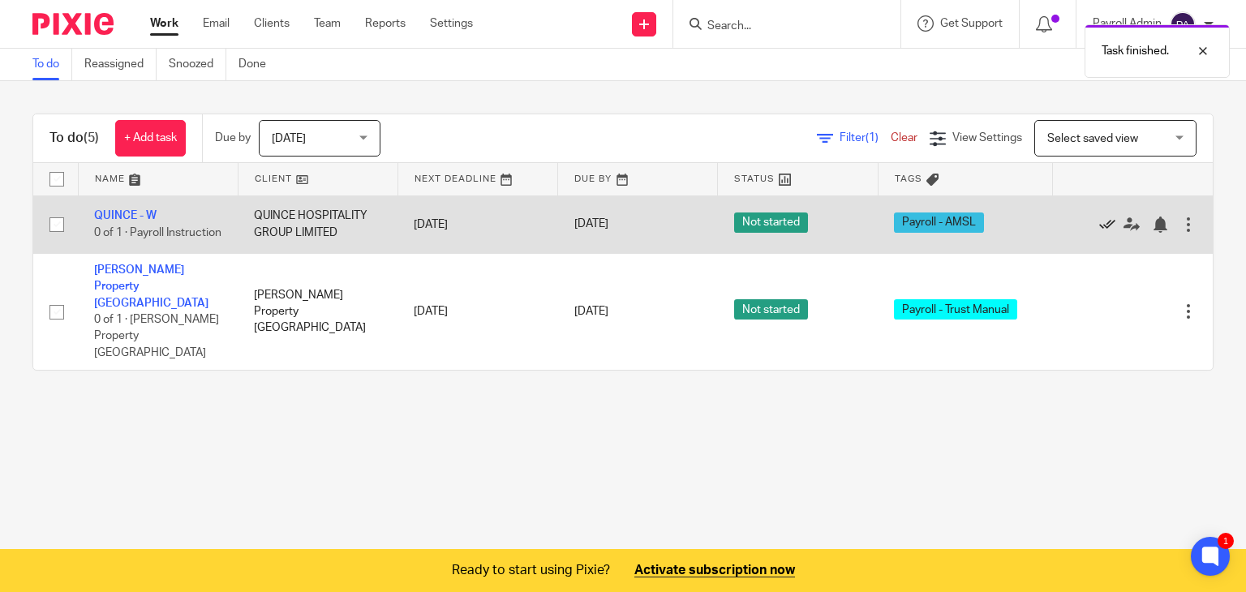
click at [1099, 221] on icon at bounding box center [1107, 225] width 16 height 16
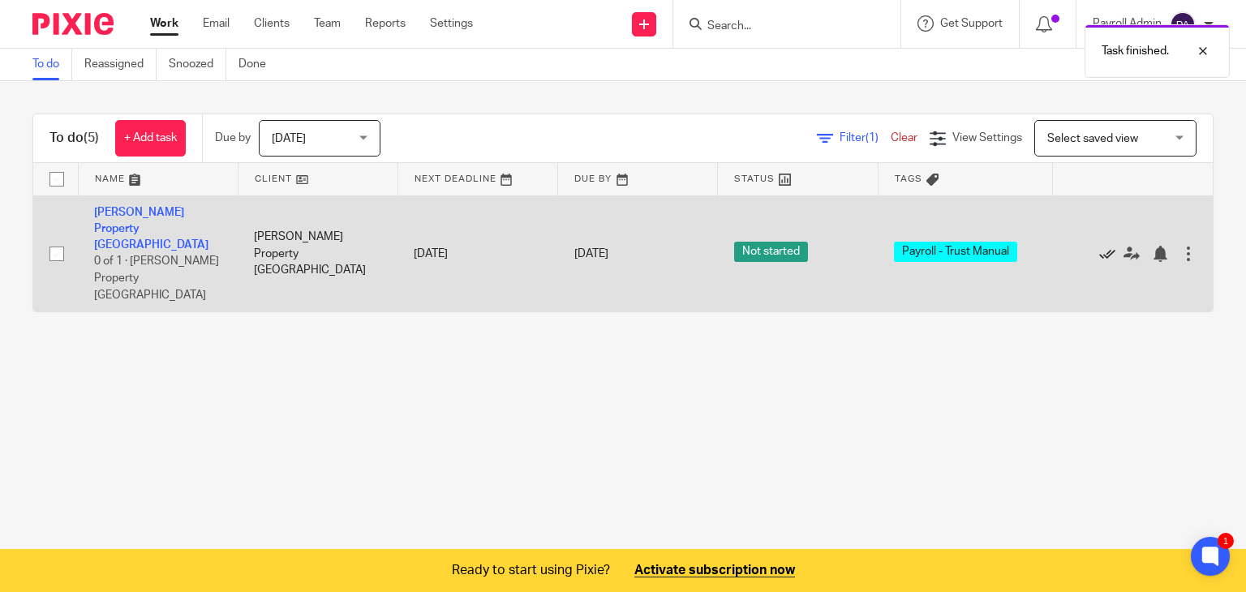
click at [1099, 246] on icon at bounding box center [1107, 254] width 16 height 16
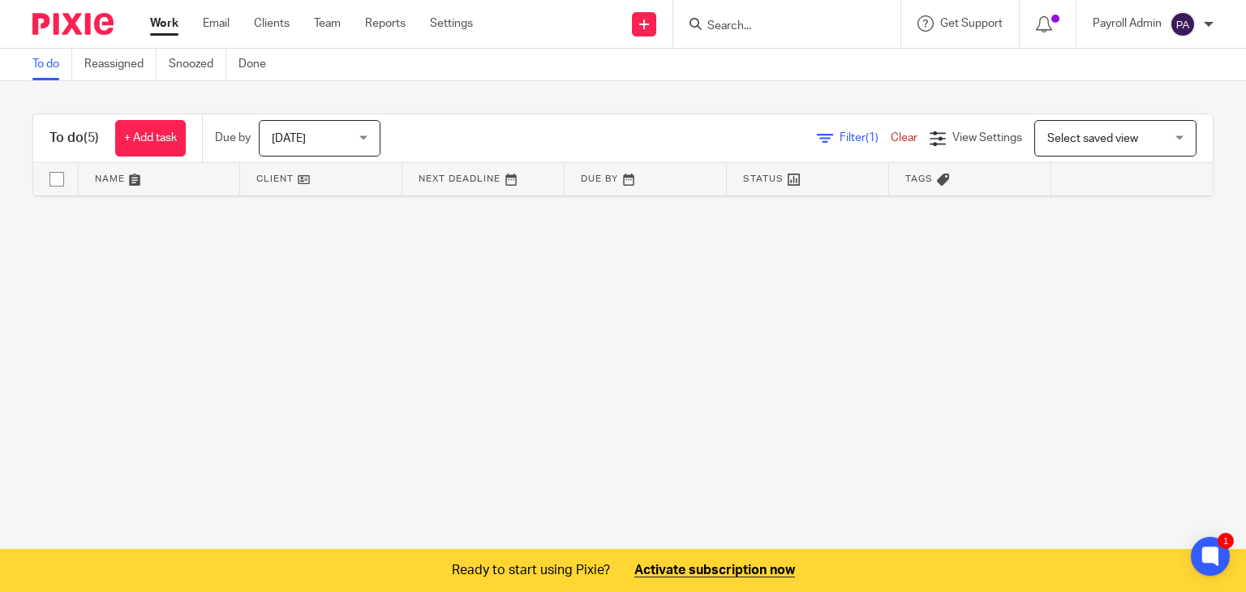
click at [890, 140] on link "Clear" at bounding box center [903, 137] width 27 height 11
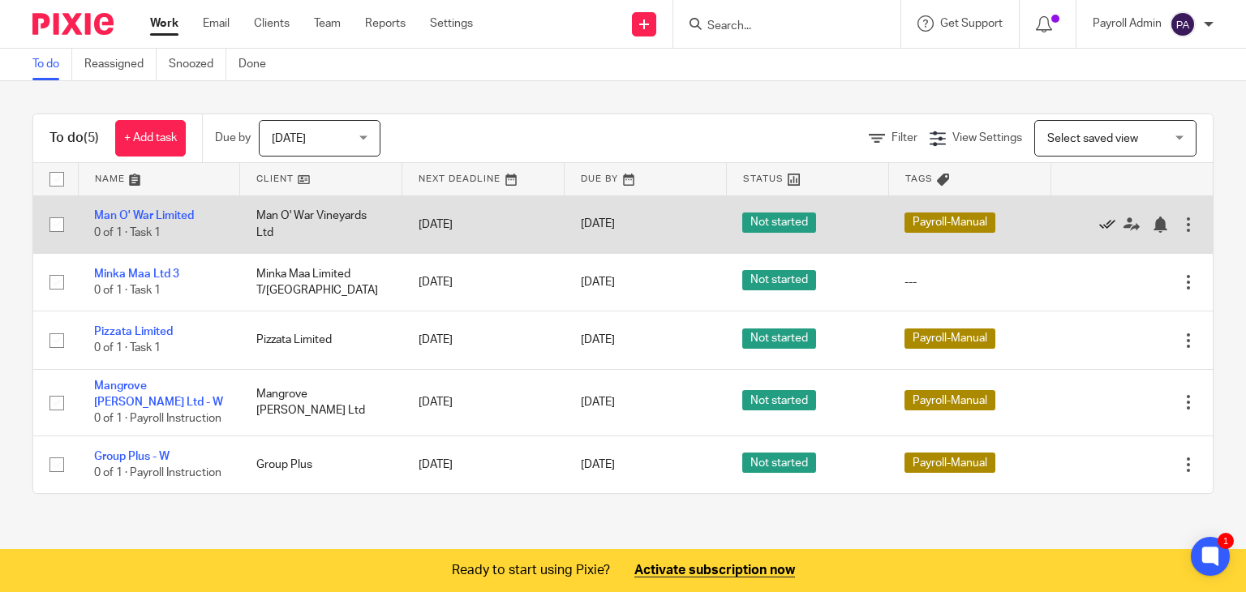
click at [1099, 220] on icon at bounding box center [1107, 225] width 16 height 16
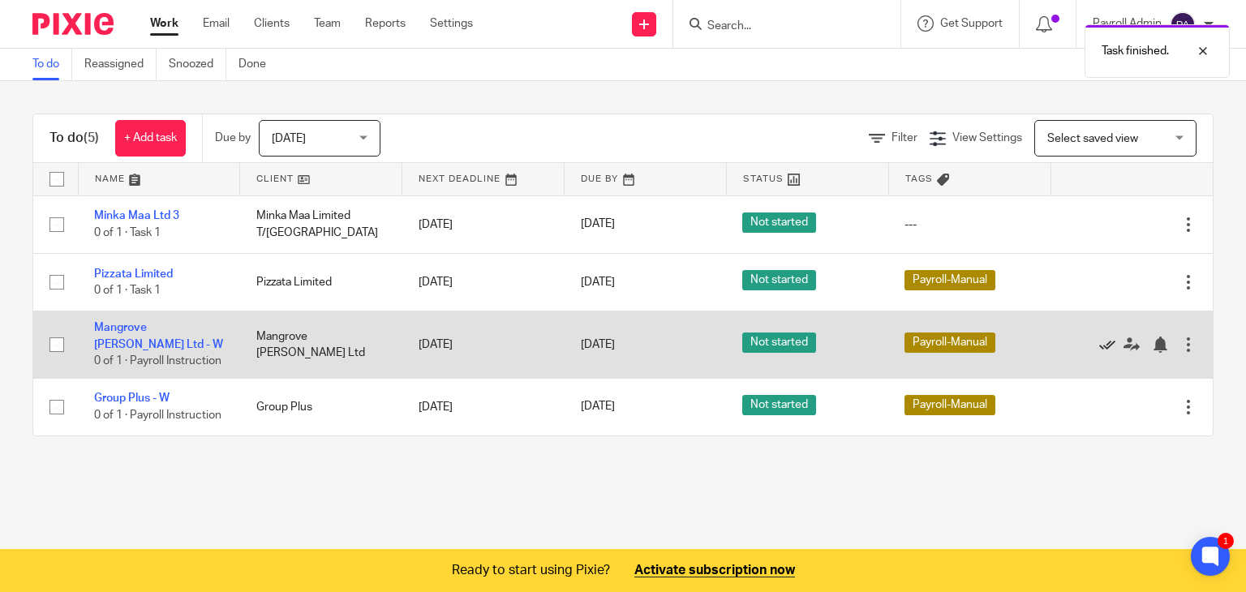
click at [1099, 345] on icon at bounding box center [1107, 345] width 16 height 16
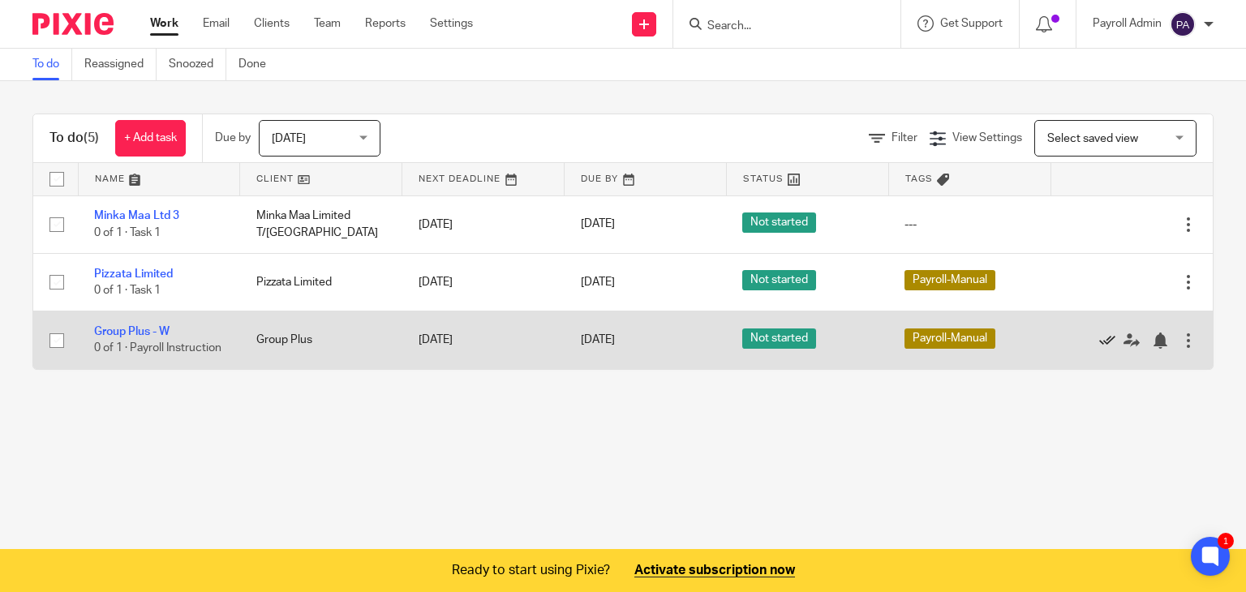
click at [1099, 339] on icon at bounding box center [1107, 340] width 16 height 16
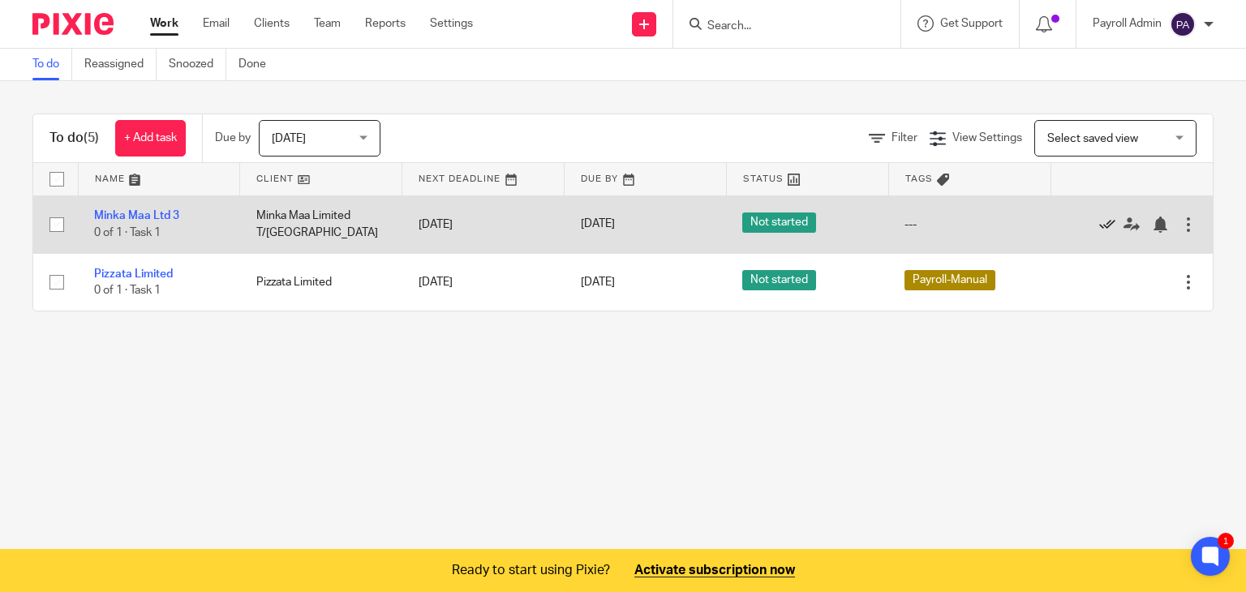
click at [1099, 218] on icon at bounding box center [1107, 225] width 16 height 16
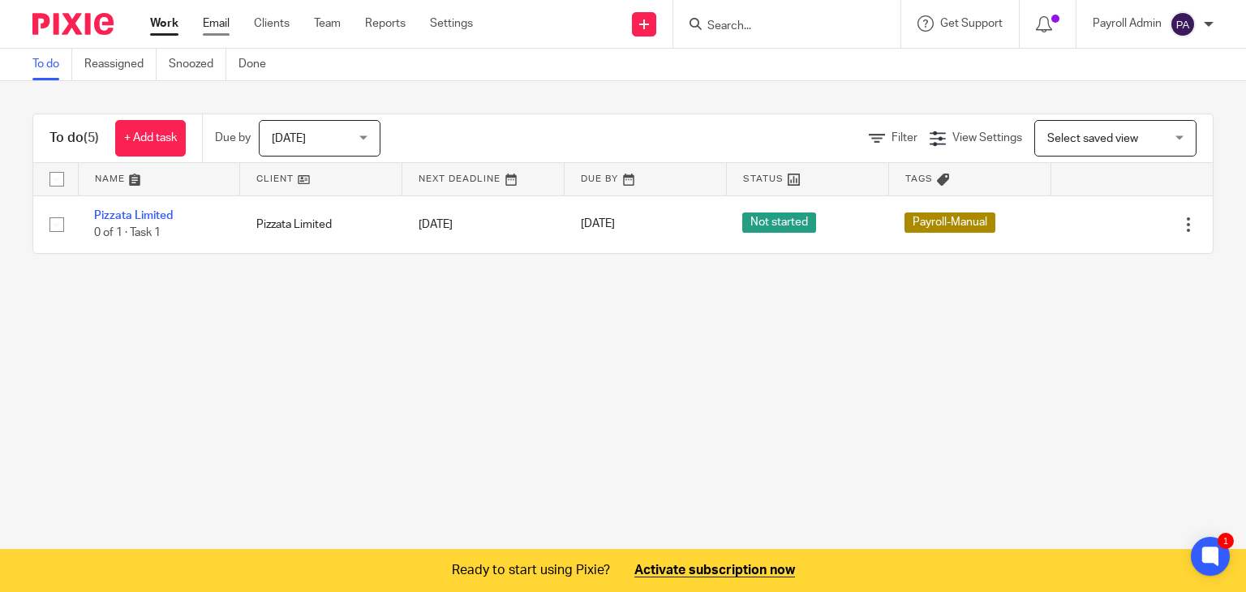
click at [221, 23] on link "Email" at bounding box center [216, 23] width 27 height 16
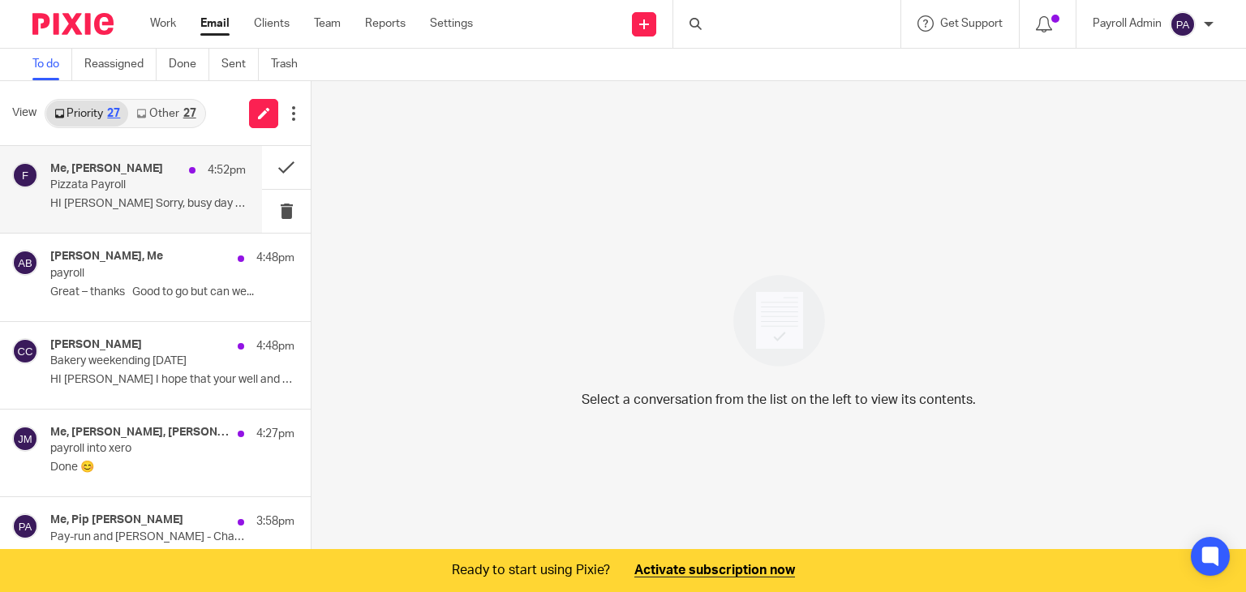
click at [120, 191] on p "Pizzata Payroll" at bounding box center [128, 185] width 157 height 14
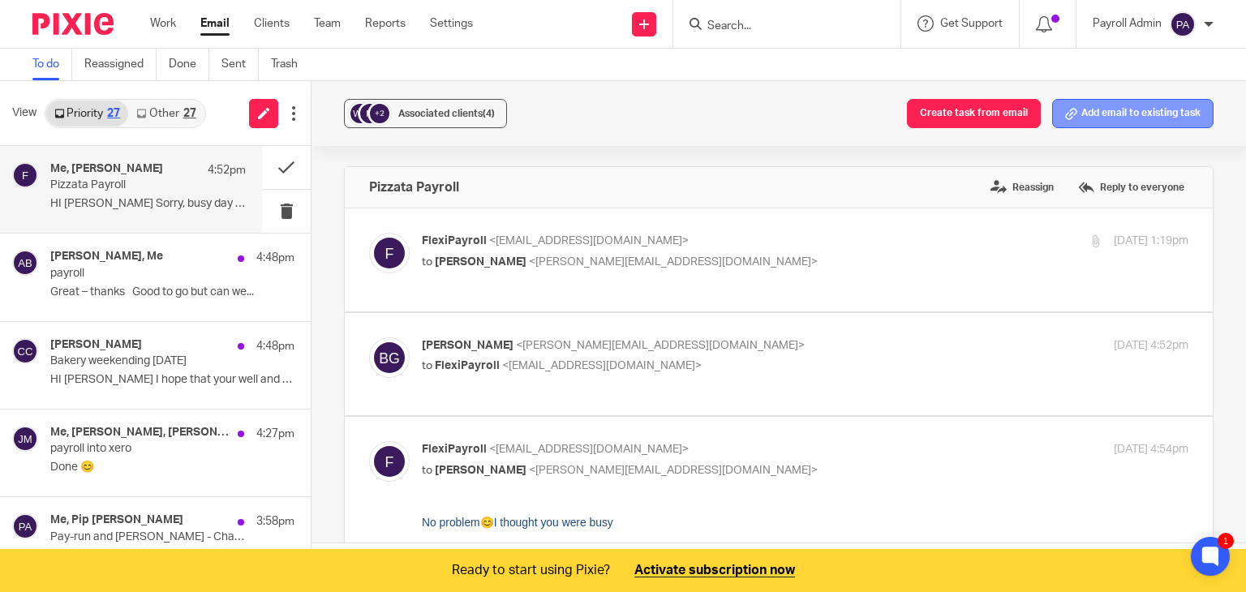
click at [1083, 112] on button "Add email to existing task" at bounding box center [1132, 113] width 161 height 29
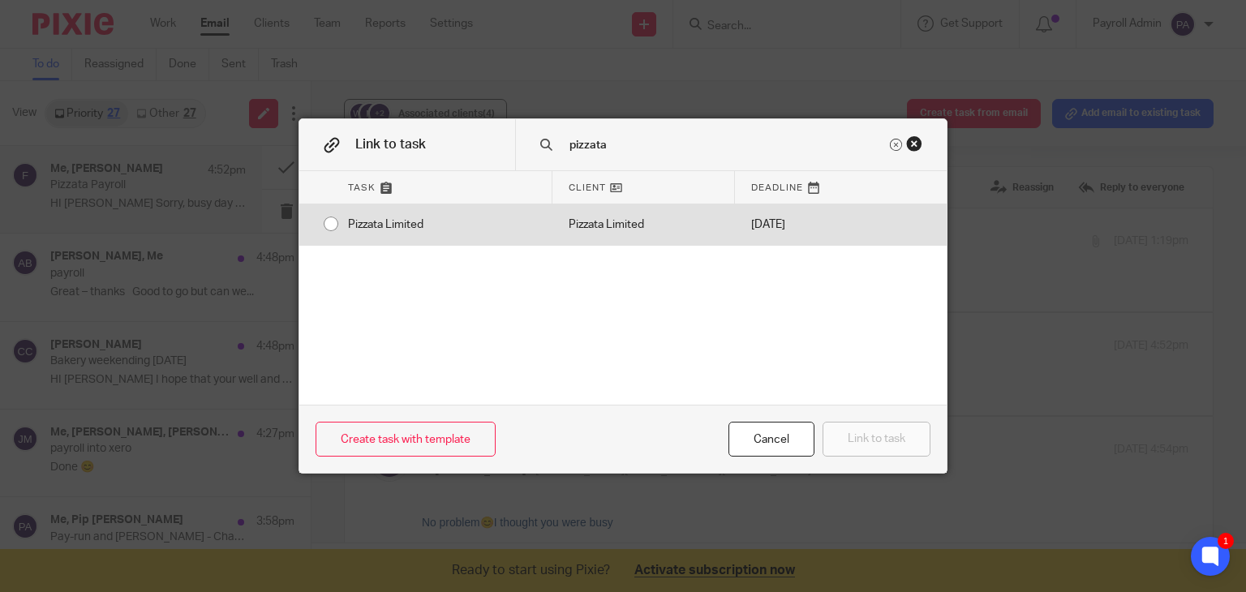
type input "pizzata"
click at [332, 230] on div "Pizzata Limited" at bounding box center [442, 224] width 221 height 41
radio input "true"
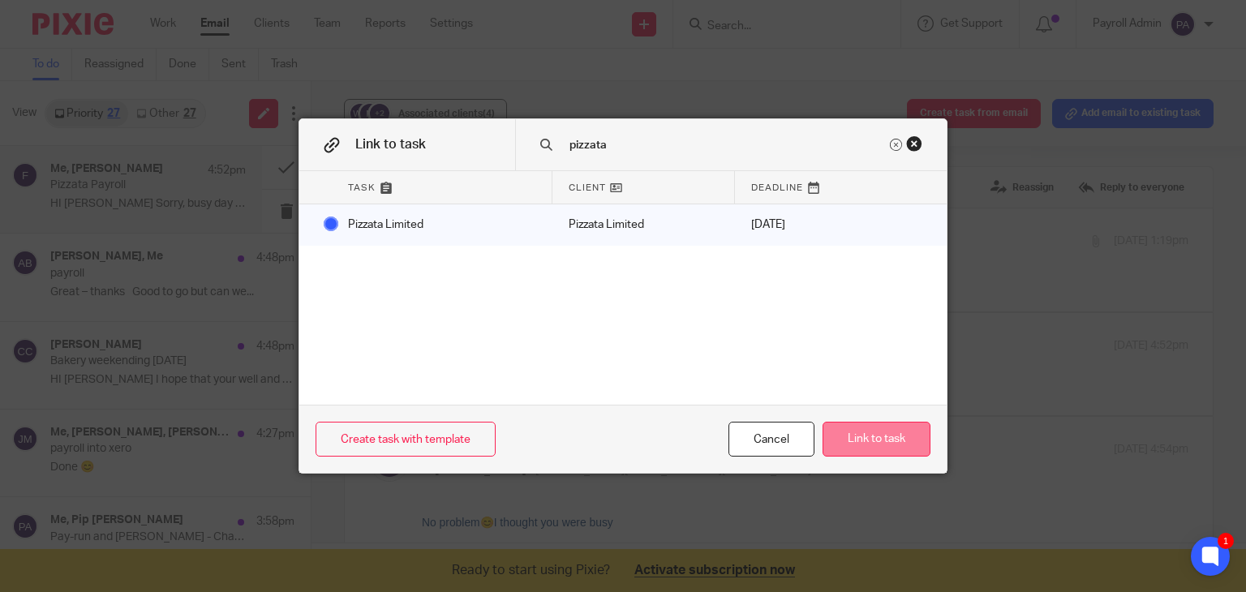
click at [879, 444] on button "Link to task" at bounding box center [876, 439] width 108 height 35
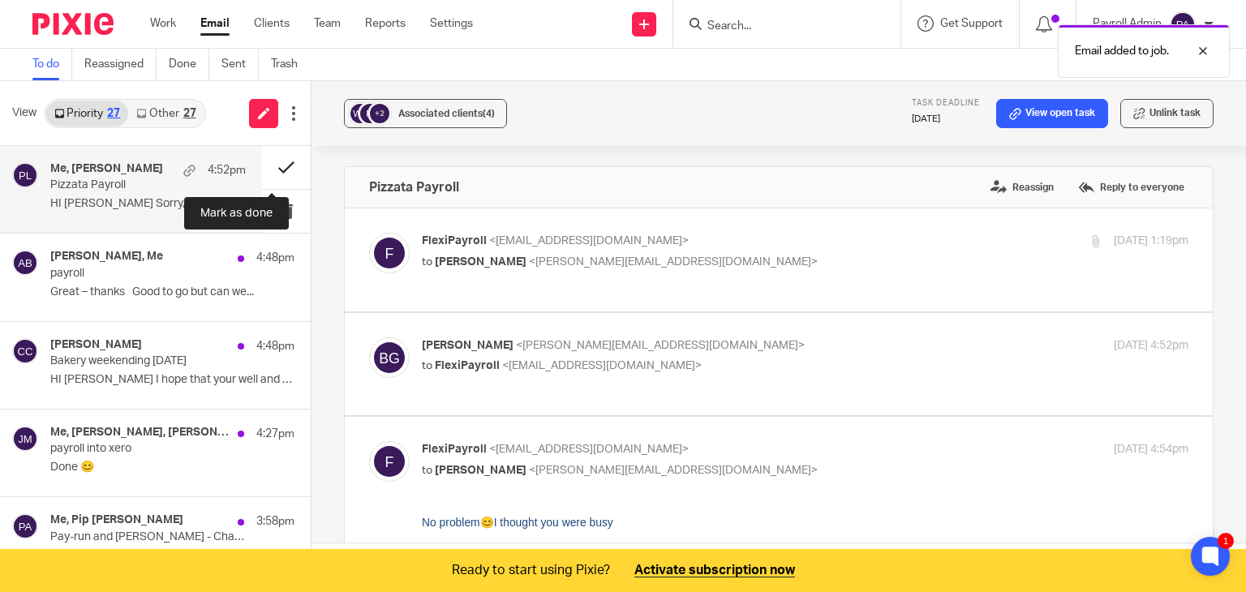
click at [276, 166] on button at bounding box center [286, 167] width 49 height 43
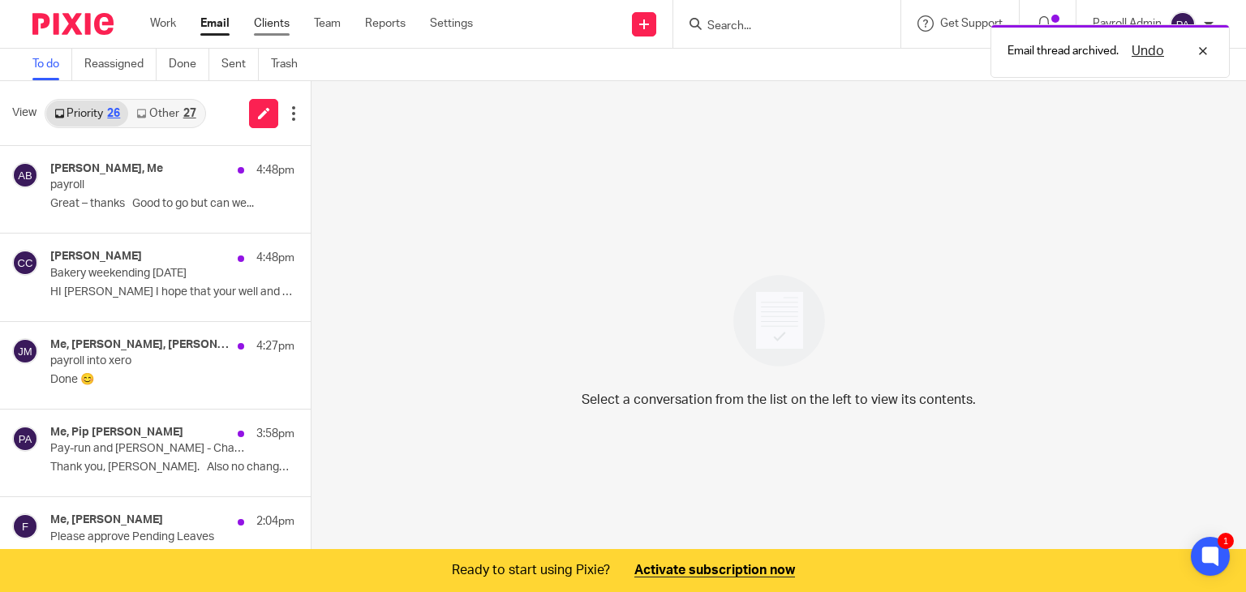
click at [285, 21] on link "Clients" at bounding box center [272, 23] width 36 height 16
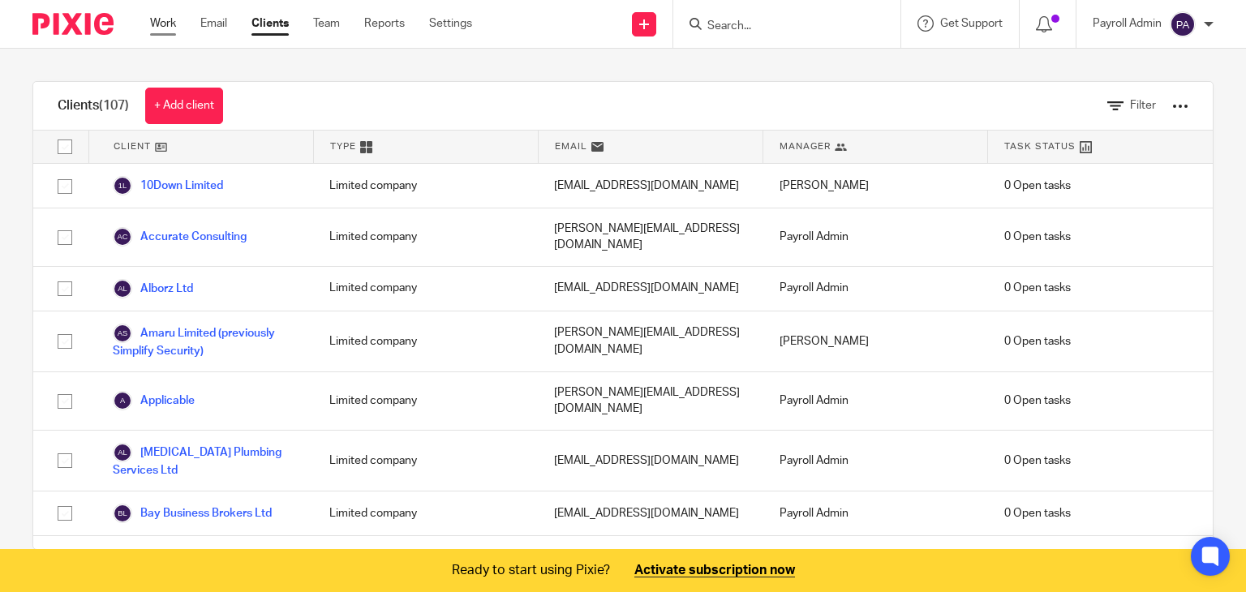
click at [162, 23] on link "Work" at bounding box center [163, 23] width 26 height 16
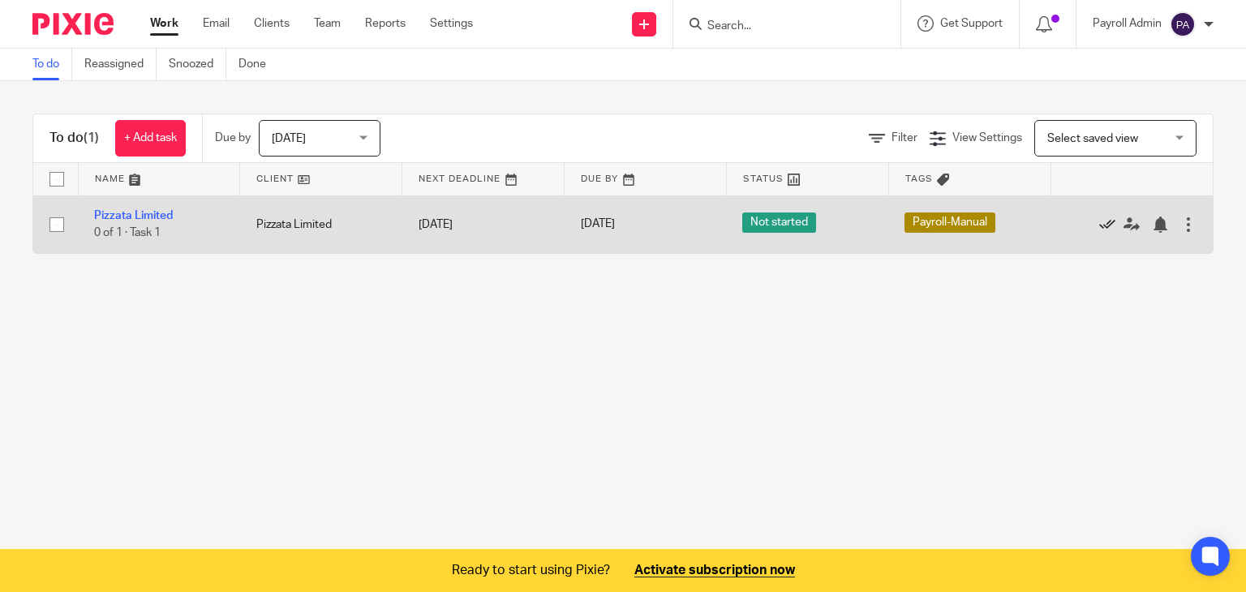
click at [1099, 224] on icon at bounding box center [1107, 225] width 16 height 16
